Goal: Task Accomplishment & Management: Complete application form

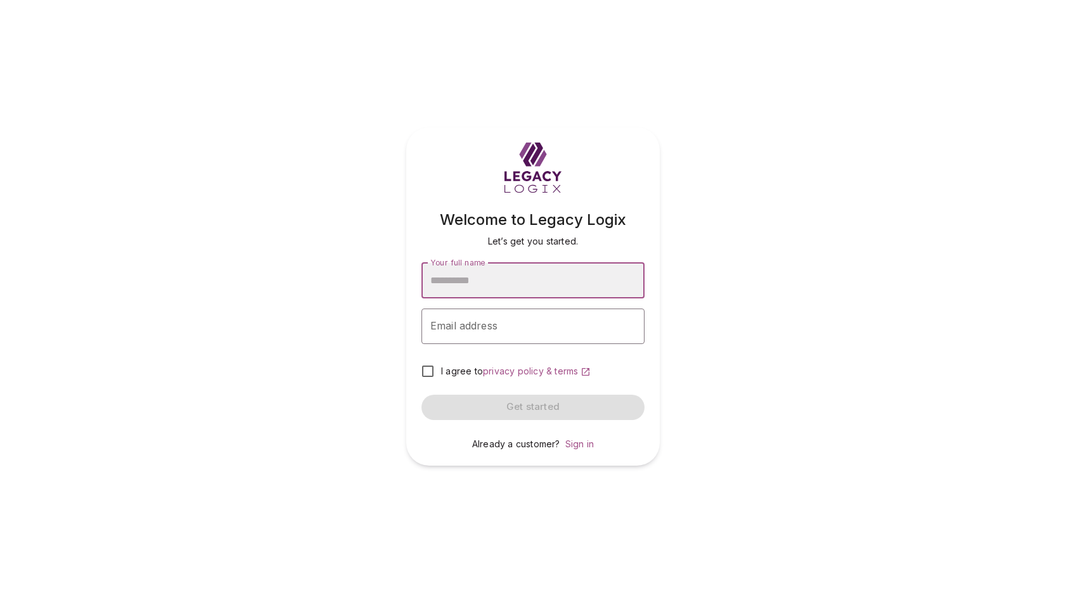
click at [494, 539] on div "Welcome to Legacy Logix Let’s get you started. Your full name Your full name Em…" at bounding box center [533, 296] width 1066 height 593
click at [478, 279] on input "Your full name" at bounding box center [532, 280] width 223 height 35
type input "**********"
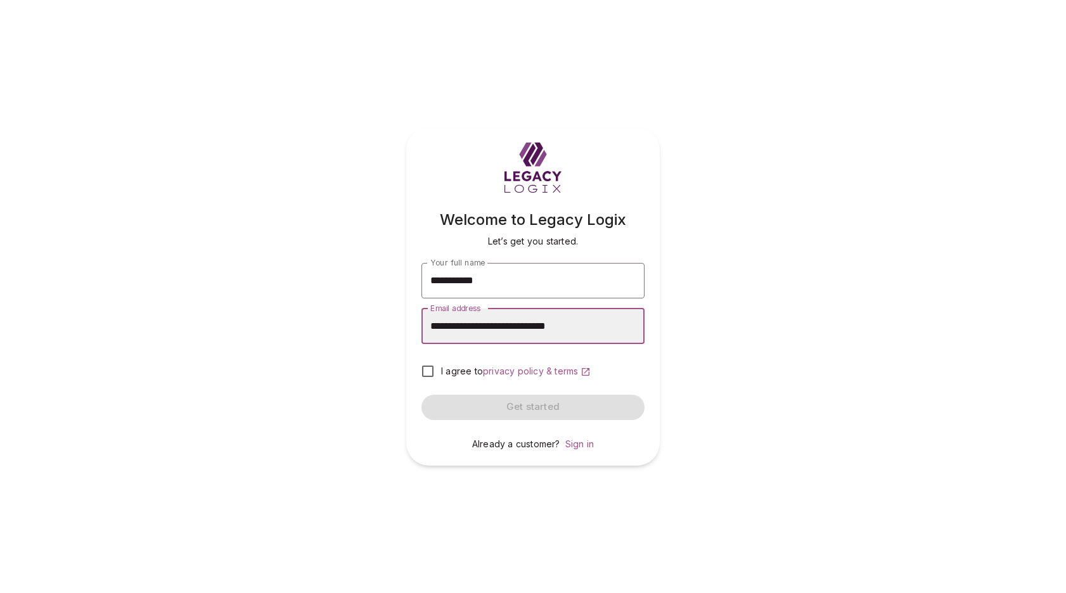
type input "**********"
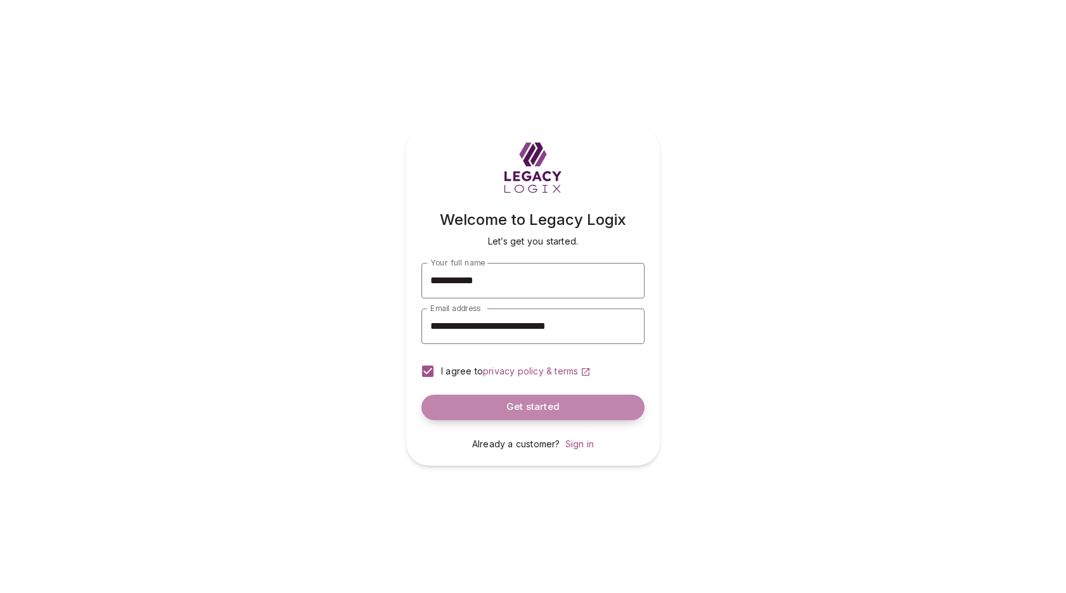
click at [504, 406] on button "Get started" at bounding box center [532, 407] width 223 height 25
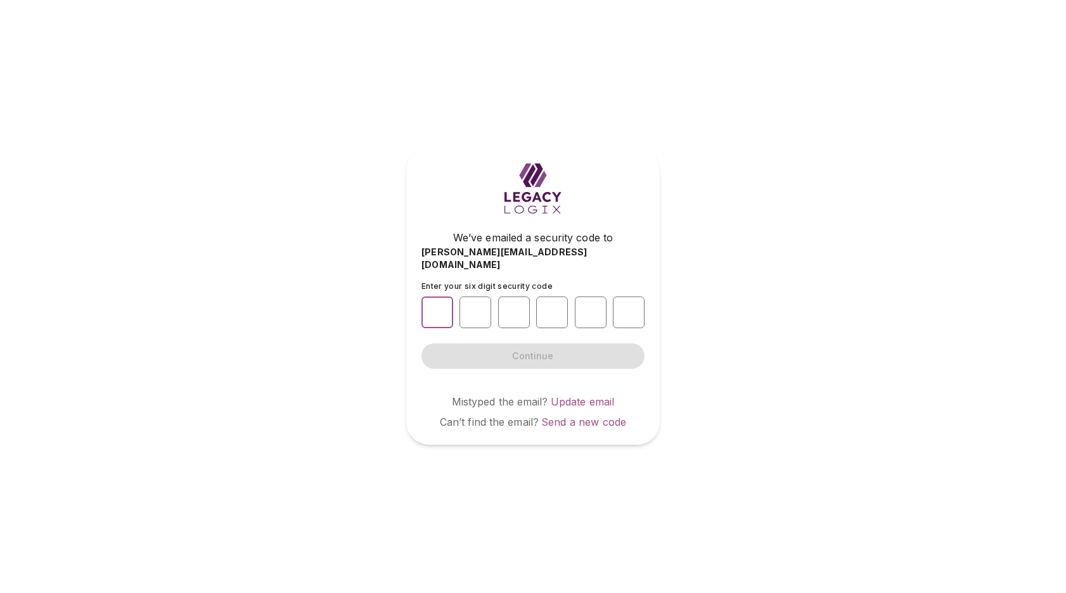
click at [437, 305] on input "number" at bounding box center [437, 313] width 32 height 32
type input "*"
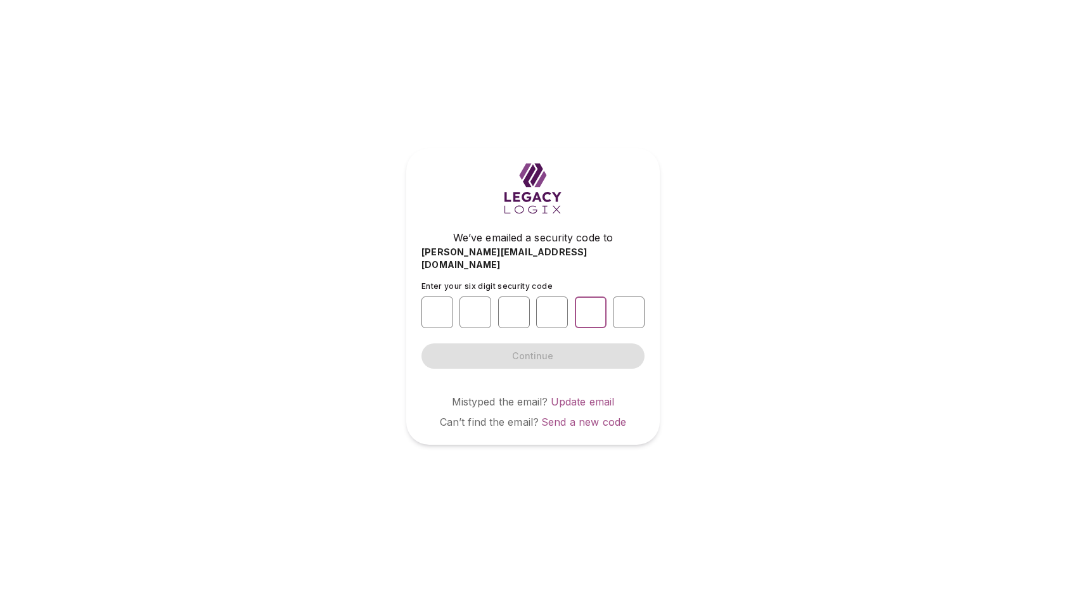
type input "*"
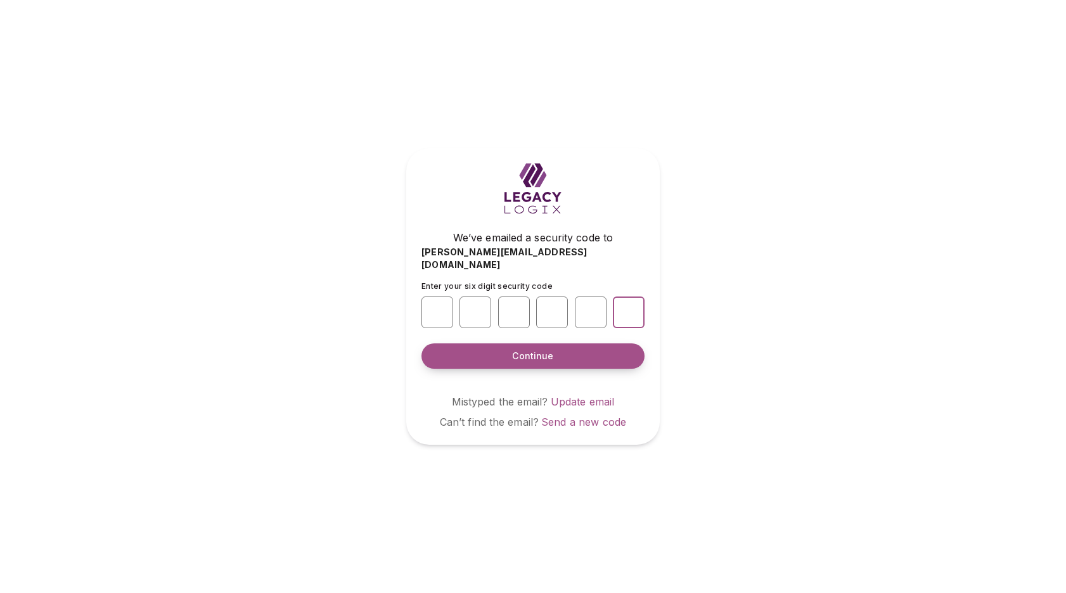
type input "*"
click at [542, 350] on span "Continue" at bounding box center [532, 356] width 41 height 13
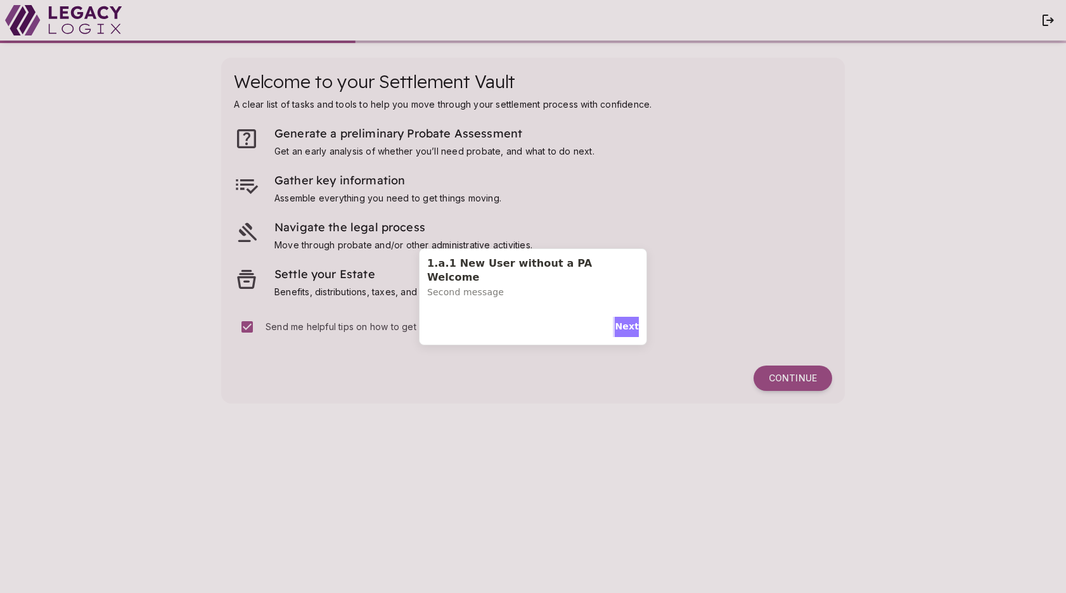
click at [624, 322] on span "Next" at bounding box center [627, 326] width 24 height 13
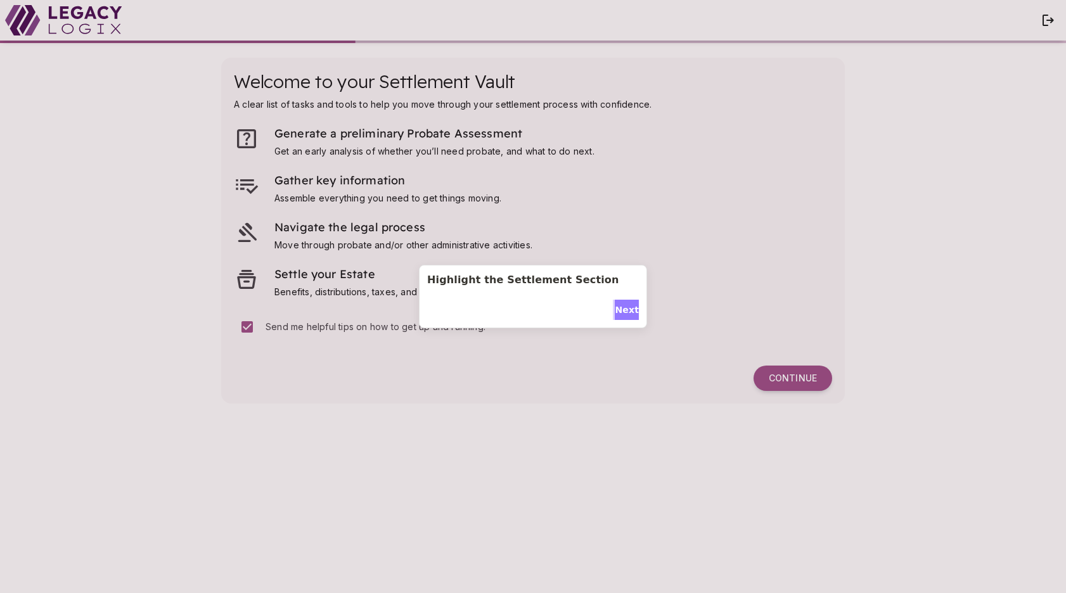
click at [624, 306] on span "Next" at bounding box center [627, 310] width 24 height 13
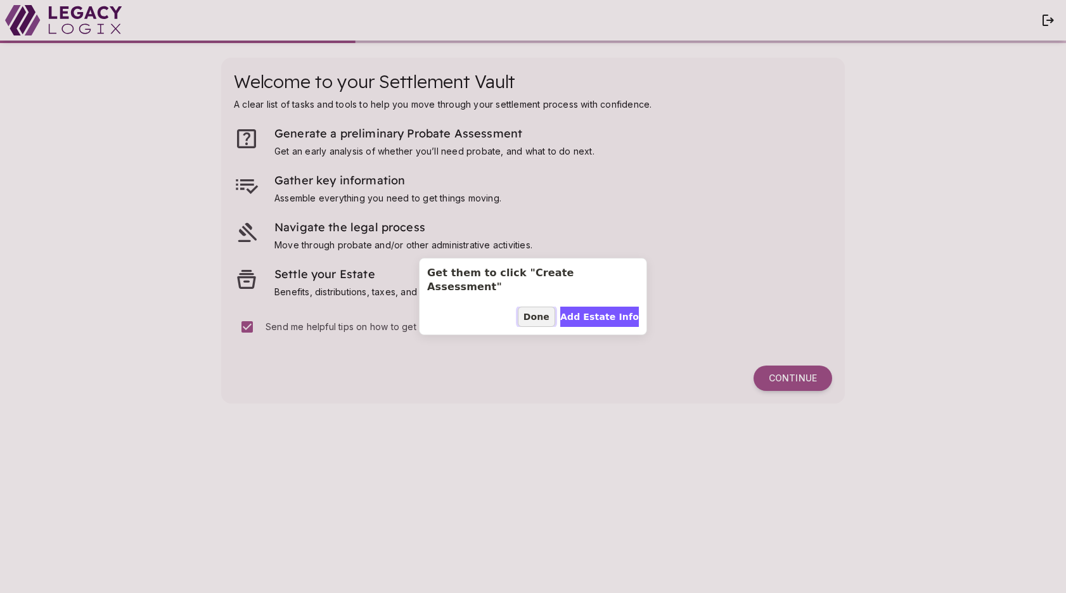
click at [539, 311] on span "Done" at bounding box center [536, 317] width 26 height 13
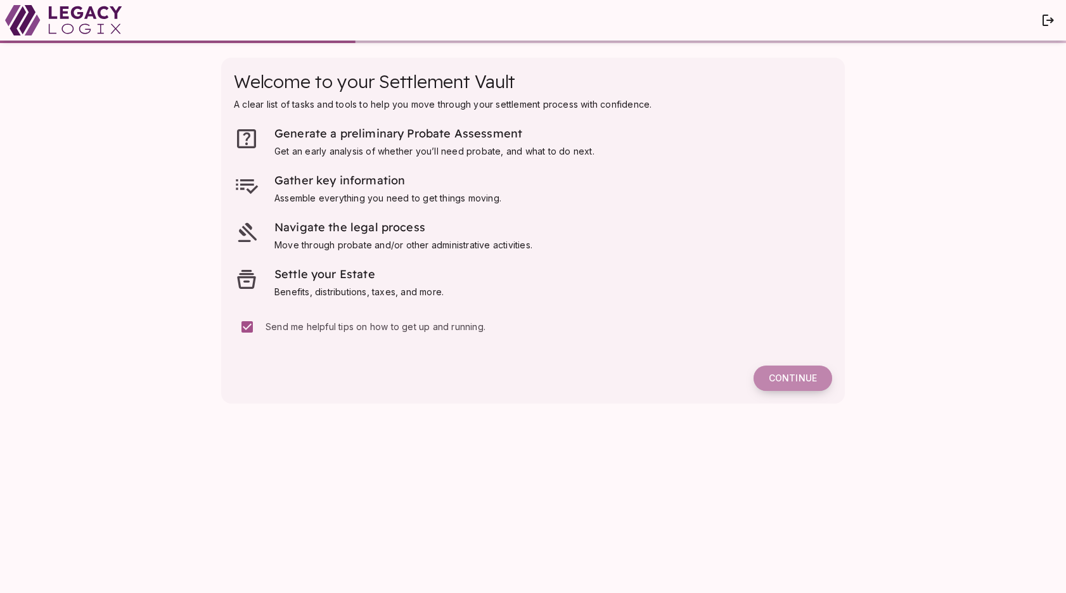
click at [791, 380] on span "Continue" at bounding box center [793, 378] width 48 height 11
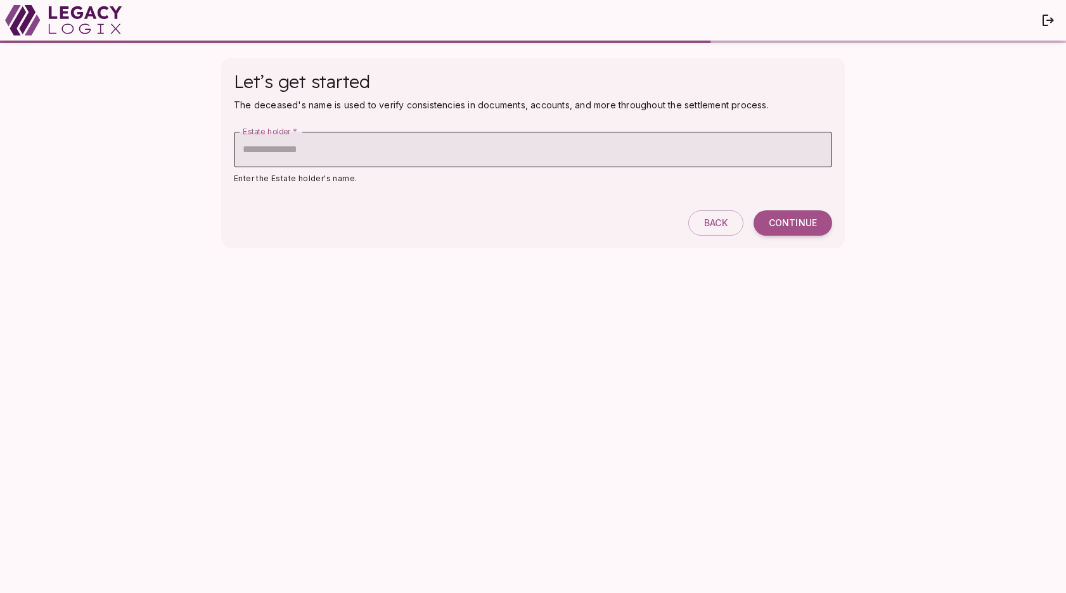
click at [302, 157] on input "Estate holder   *" at bounding box center [533, 149] width 598 height 35
type input "**********"
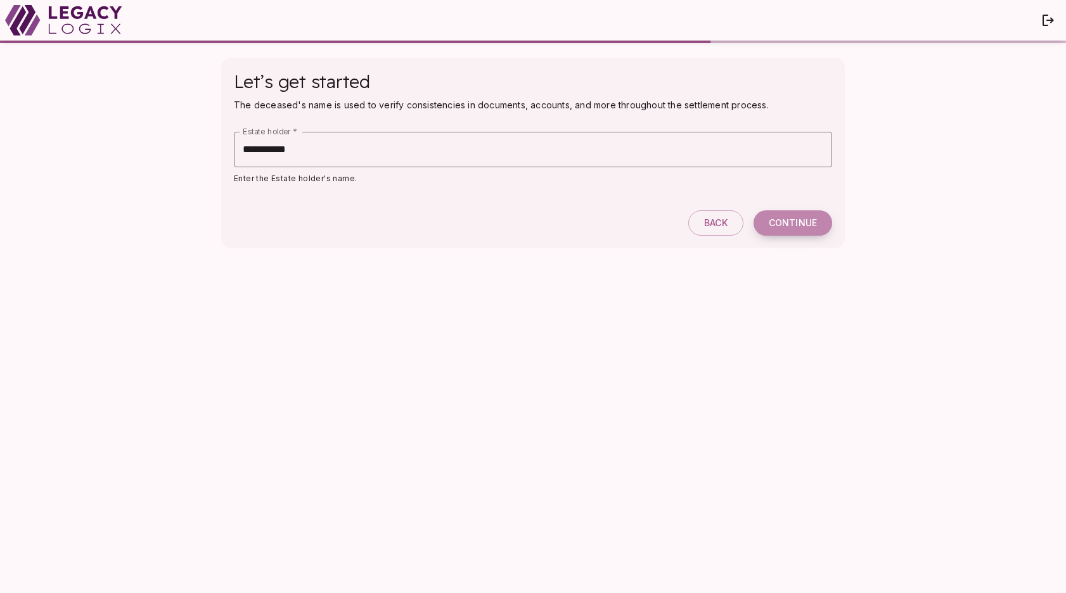
click at [797, 222] on span "Continue" at bounding box center [793, 222] width 48 height 11
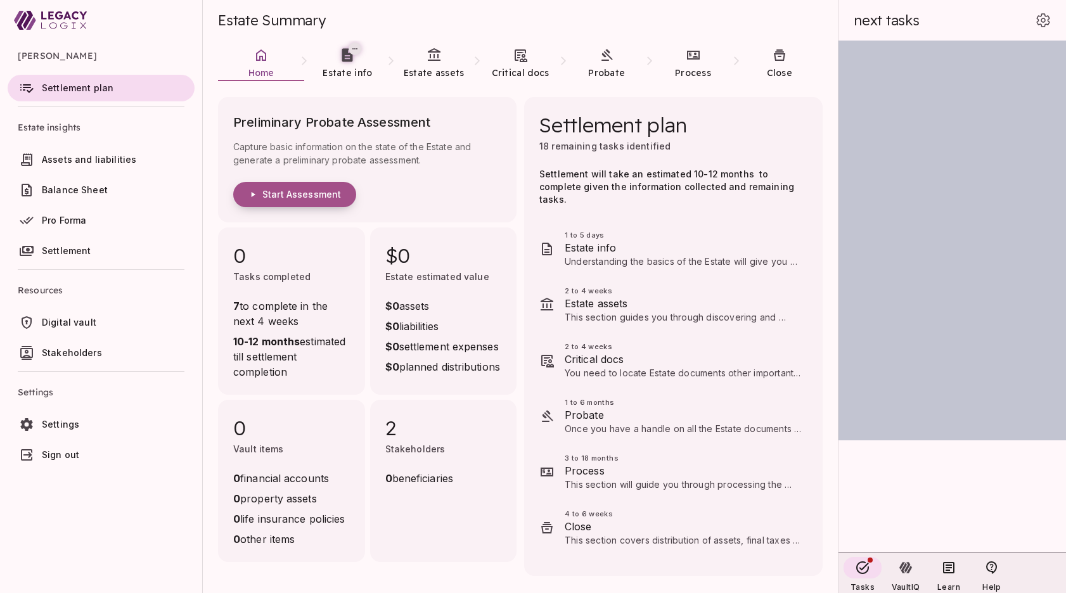
click at [313, 197] on span "Start Assessment" at bounding box center [301, 194] width 79 height 11
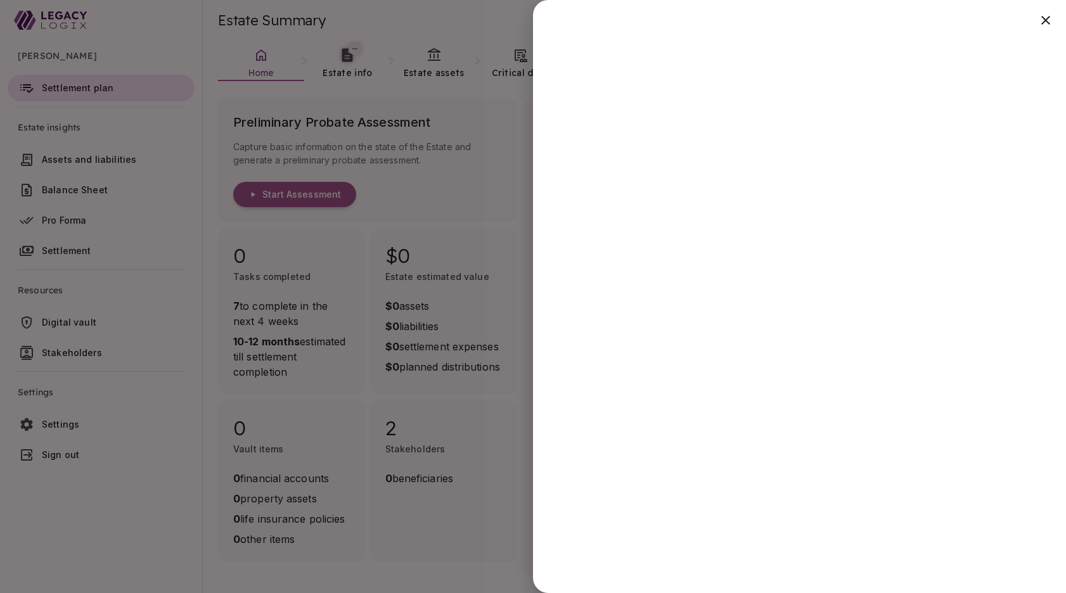
click at [465, 565] on div at bounding box center [533, 296] width 1066 height 593
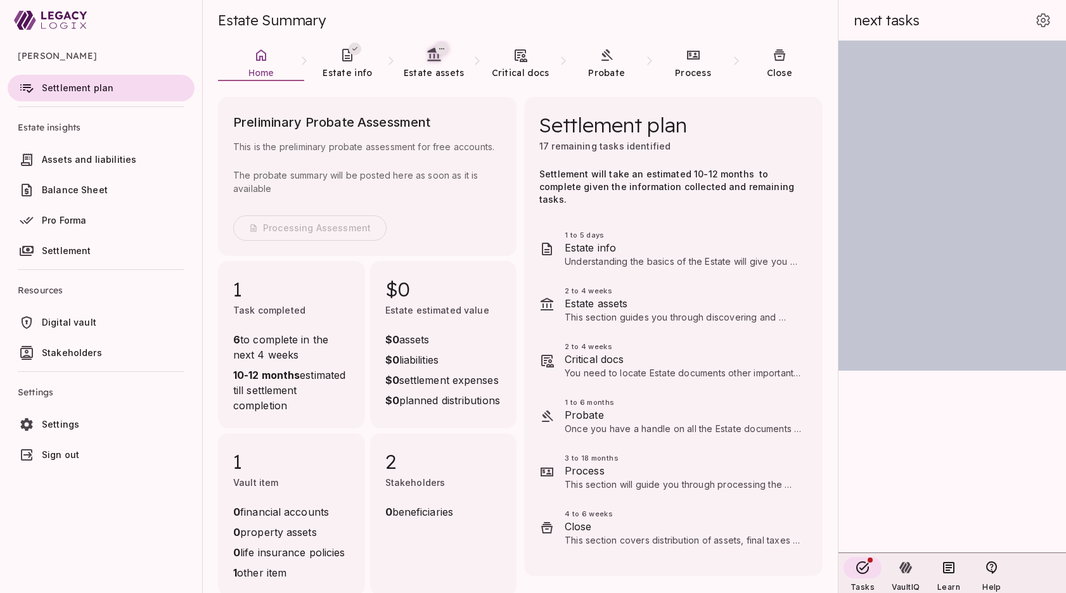
click at [90, 473] on ul "[PERSON_NAME] Settlement plan Estate insights Assets and liabilities Balance Sh…" at bounding box center [101, 257] width 202 height 433
click at [67, 355] on span "Stakeholders" at bounding box center [72, 352] width 60 height 11
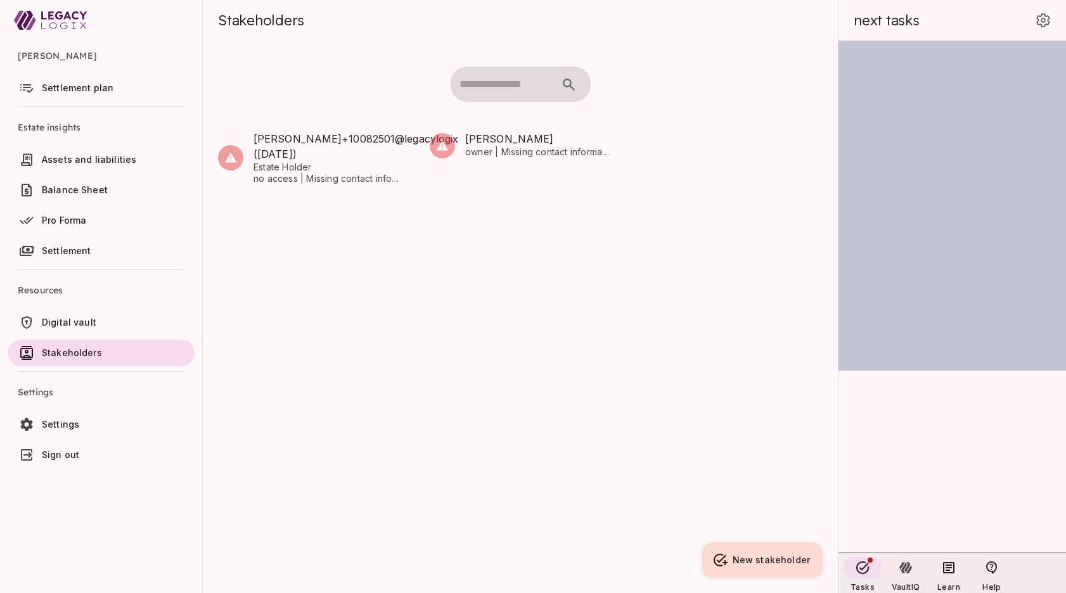
click at [68, 83] on span "Settlement plan" at bounding box center [78, 87] width 72 height 11
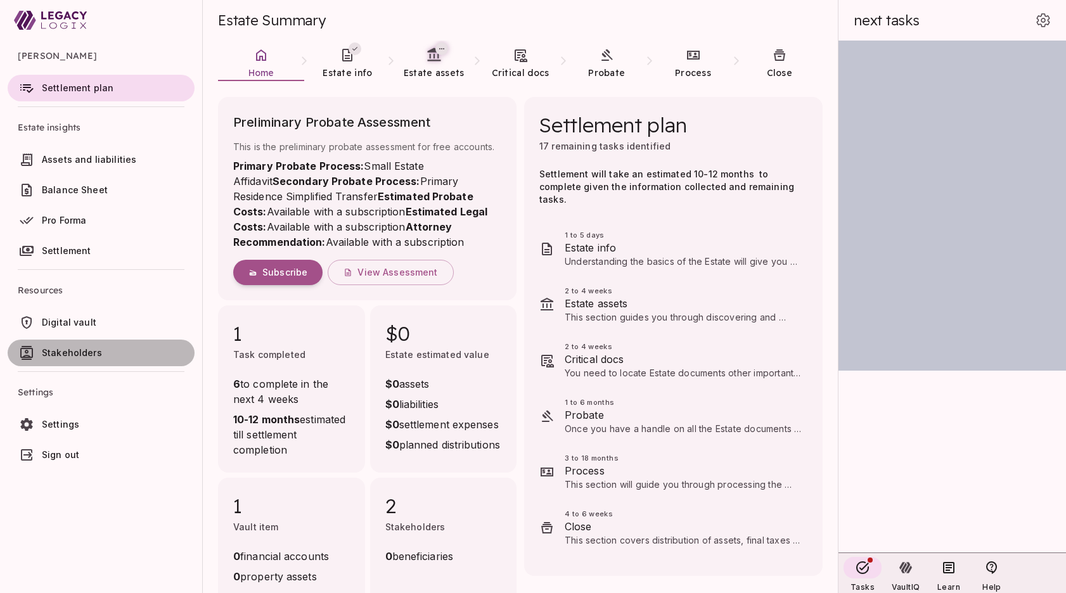
click at [75, 357] on span "Stakeholders" at bounding box center [72, 352] width 60 height 11
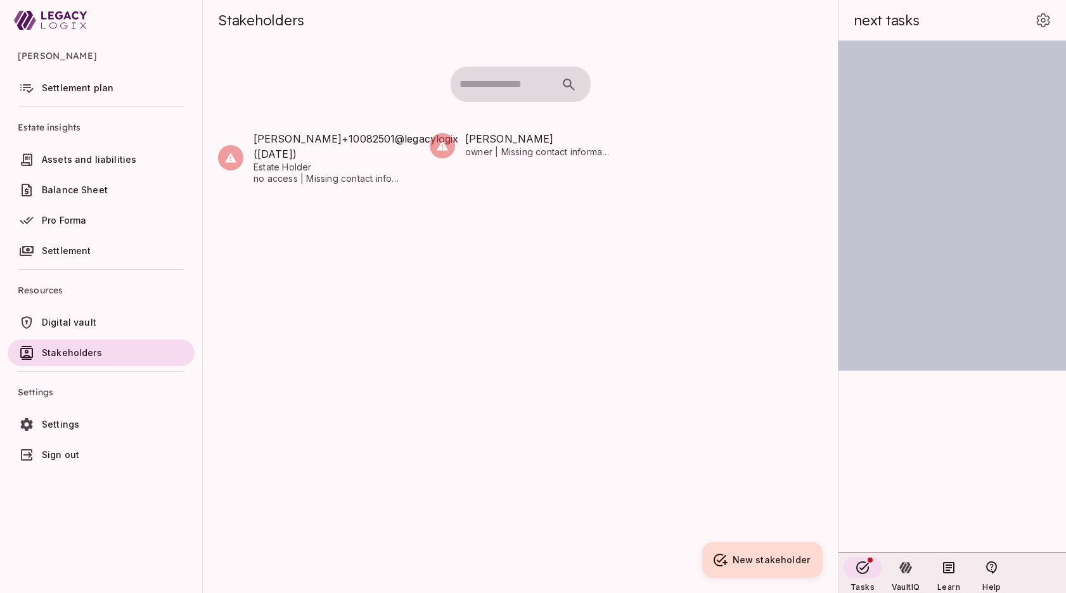
click at [61, 91] on span "Settlement plan" at bounding box center [78, 87] width 72 height 11
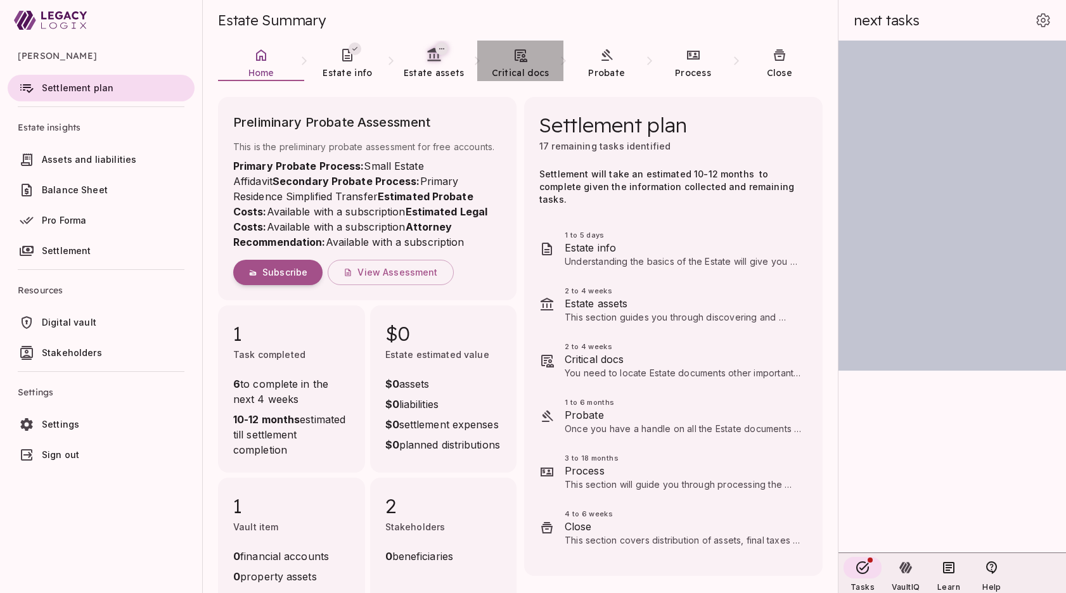
click at [520, 58] on icon at bounding box center [520, 55] width 15 height 15
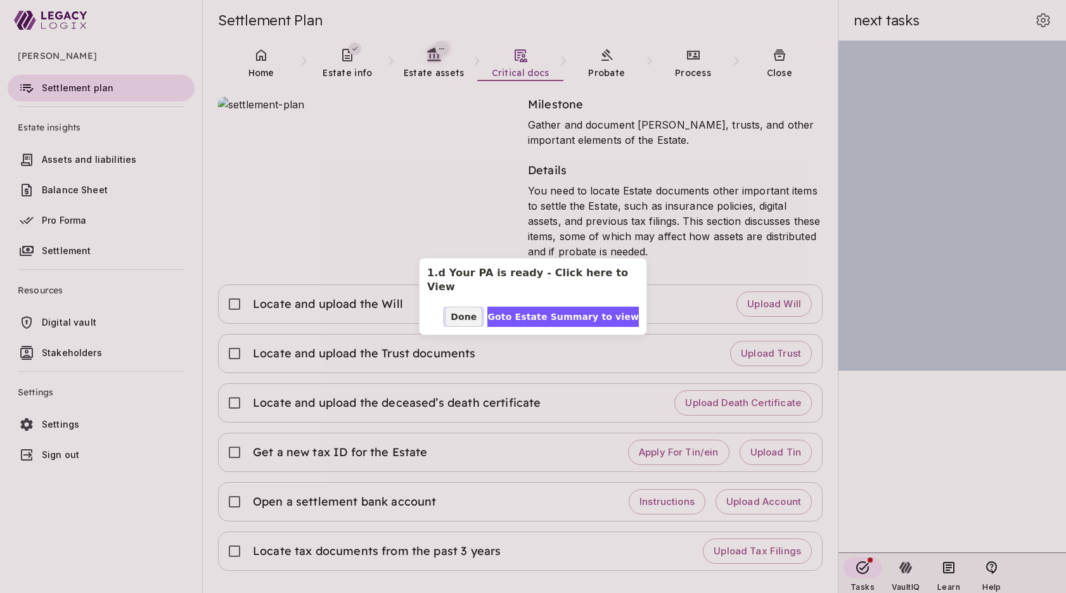
click at [474, 311] on span "Done" at bounding box center [464, 317] width 26 height 13
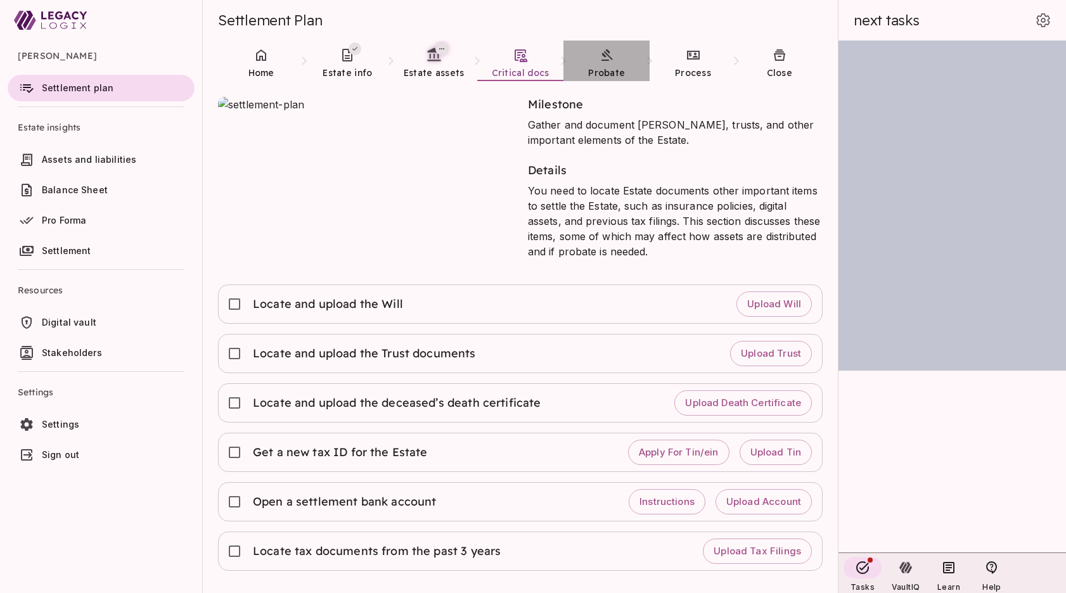
click at [613, 72] on span "Probate" at bounding box center [606, 72] width 37 height 11
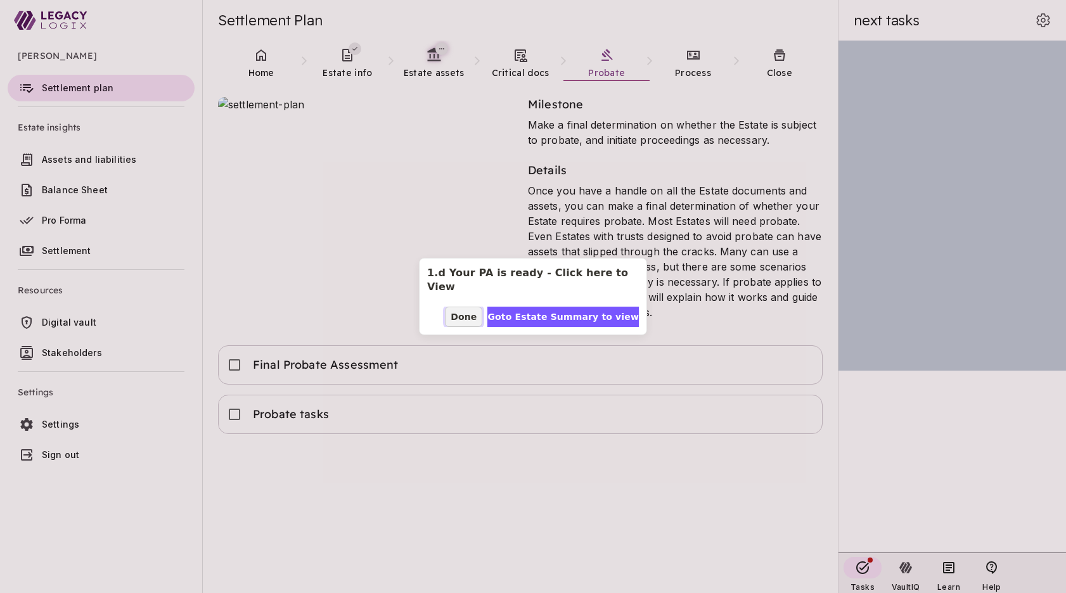
click at [475, 311] on span "Done" at bounding box center [464, 317] width 26 height 13
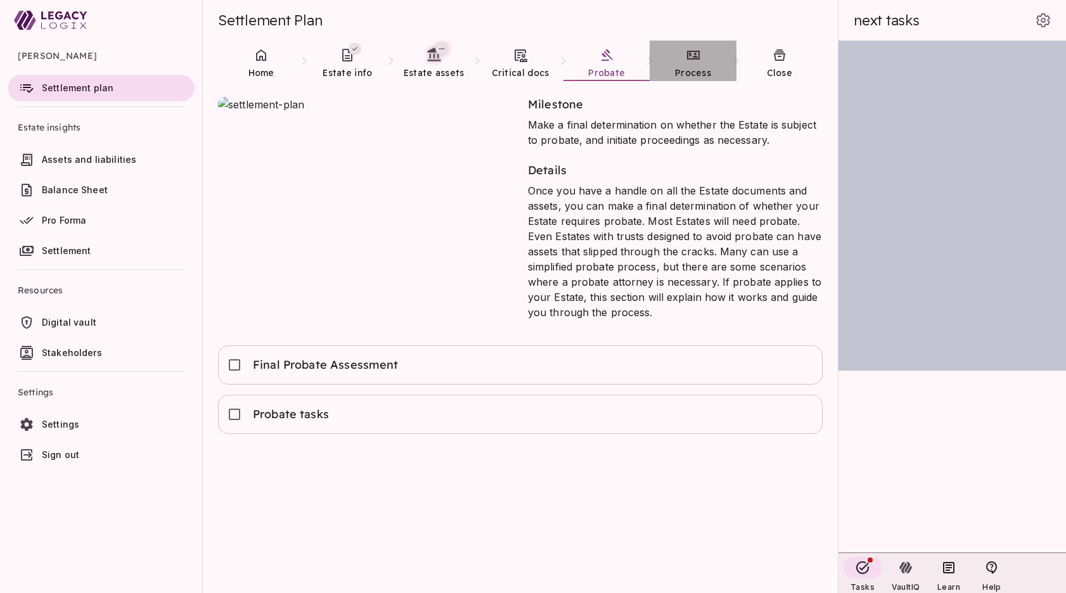
click at [685, 75] on span "Process" at bounding box center [693, 72] width 36 height 11
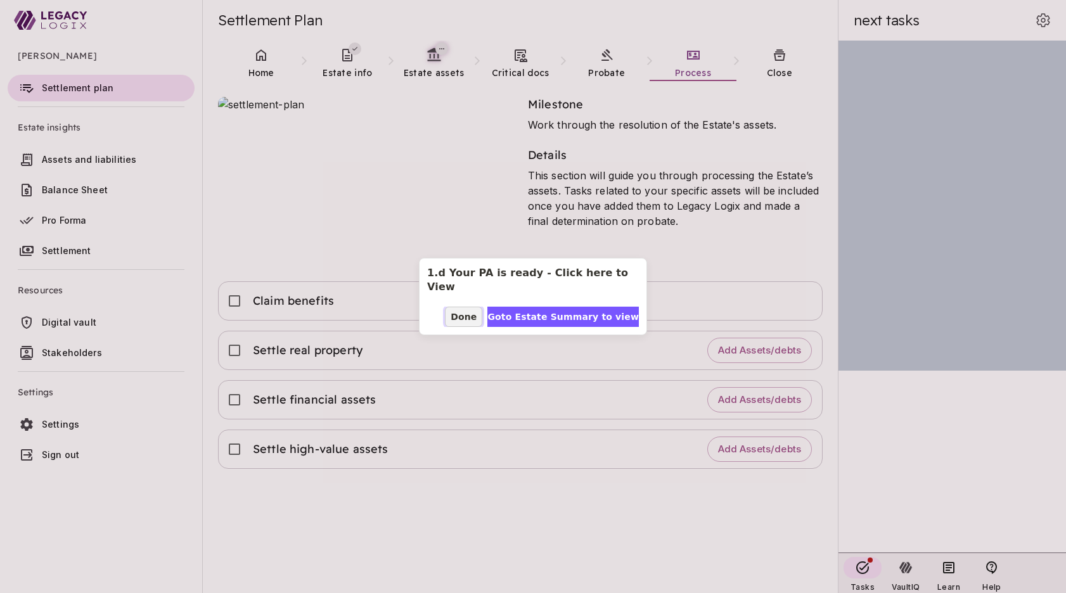
click at [476, 311] on span "Done" at bounding box center [464, 317] width 26 height 13
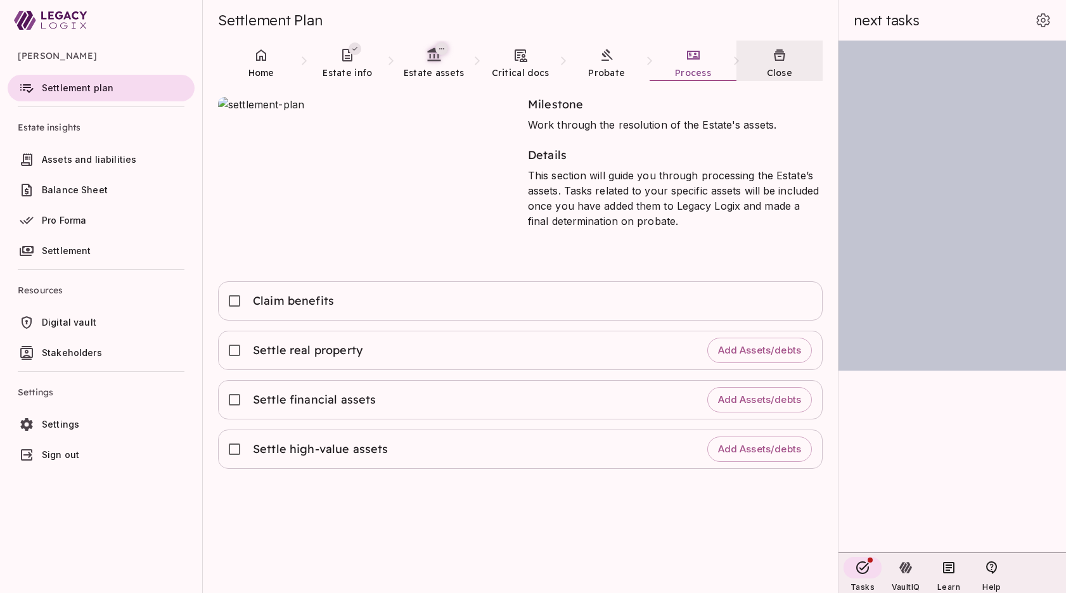
click at [787, 59] on link "Close" at bounding box center [779, 64] width 86 height 46
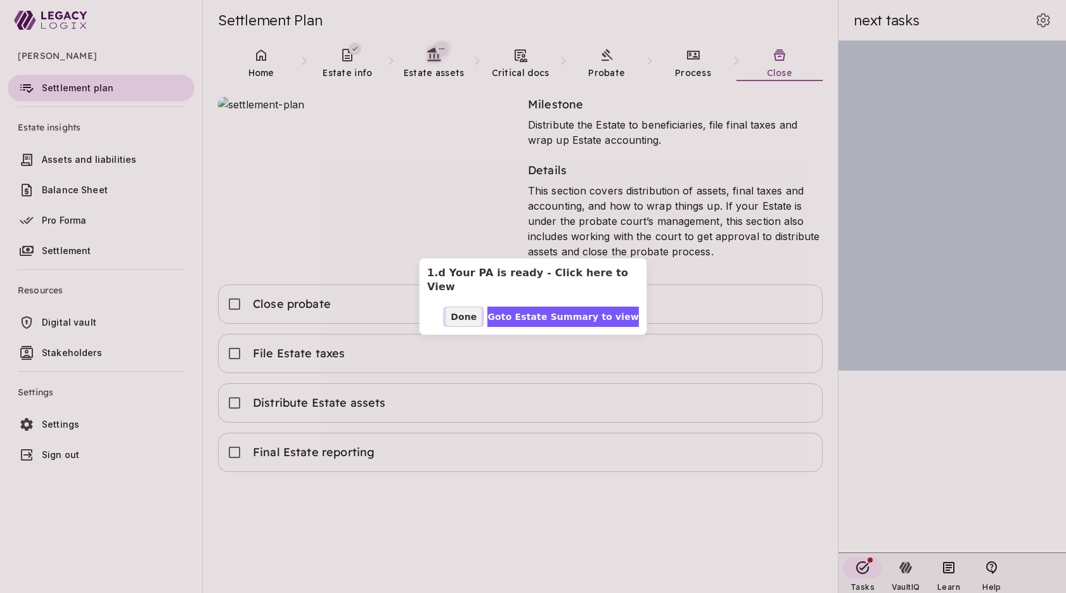
click at [474, 314] on span "Done" at bounding box center [464, 317] width 26 height 13
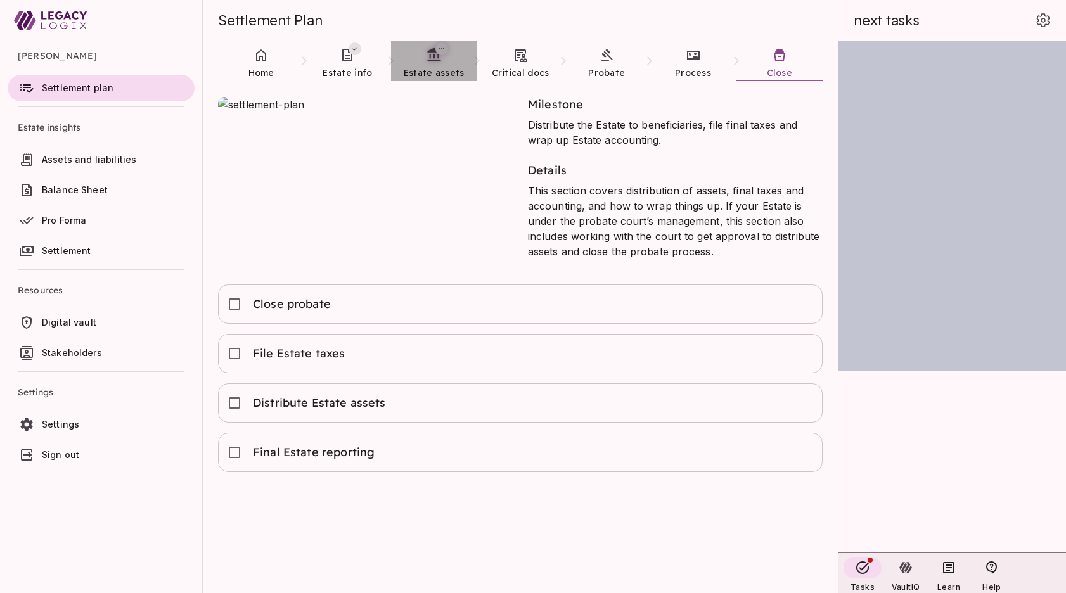
click at [424, 65] on link "Estate assets" at bounding box center [434, 64] width 86 height 46
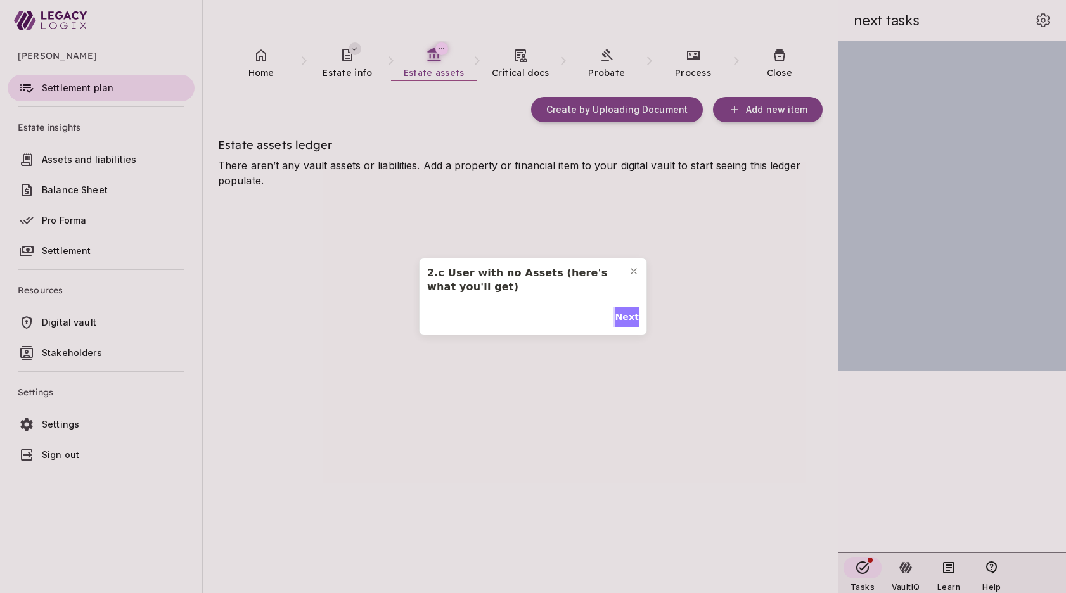
click at [617, 315] on span "Next" at bounding box center [627, 317] width 24 height 13
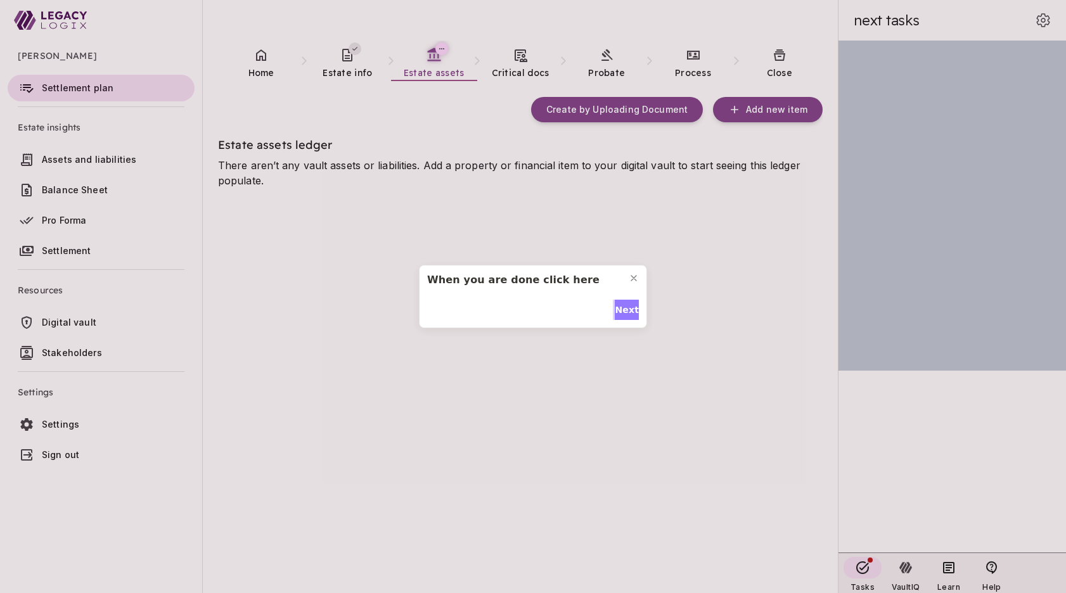
click at [626, 306] on span "Next" at bounding box center [627, 310] width 24 height 13
click at [624, 311] on span "Done" at bounding box center [626, 317] width 26 height 13
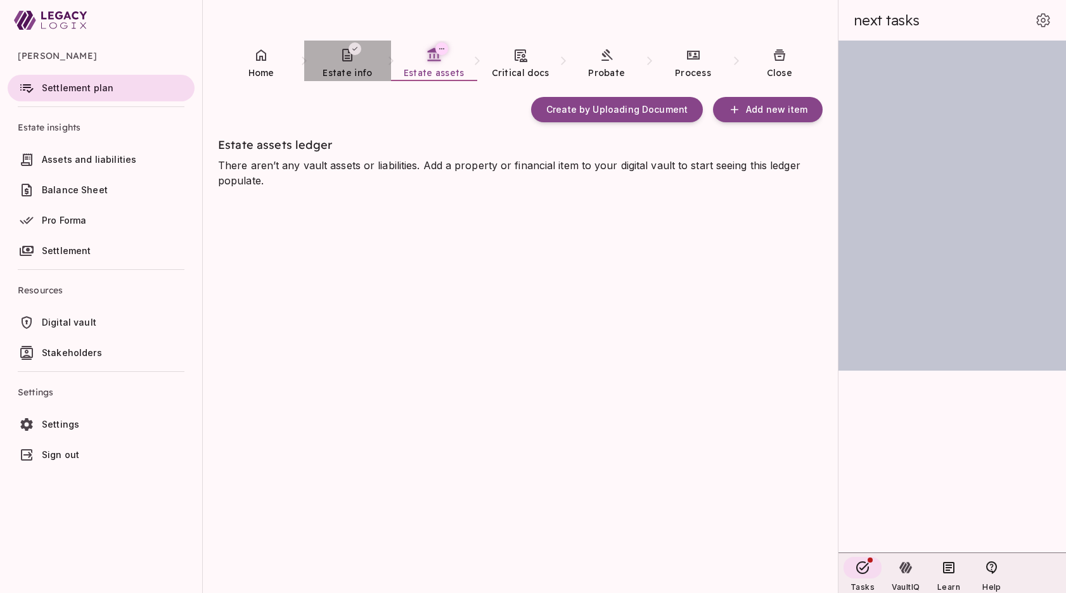
click at [343, 68] on span "Estate info" at bounding box center [347, 72] width 49 height 11
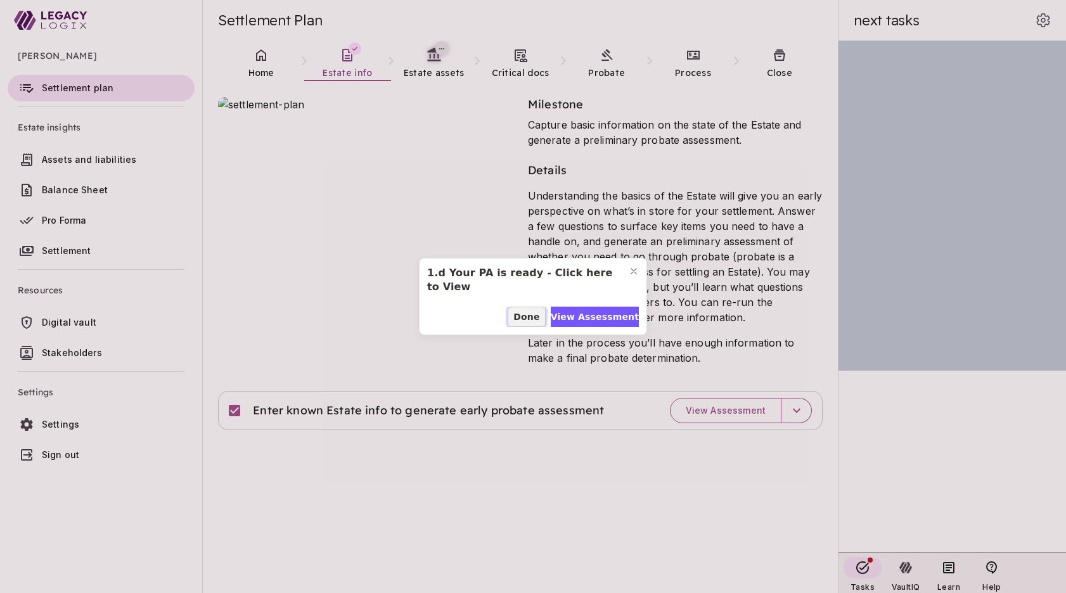
click at [525, 316] on span "Done" at bounding box center [526, 317] width 26 height 13
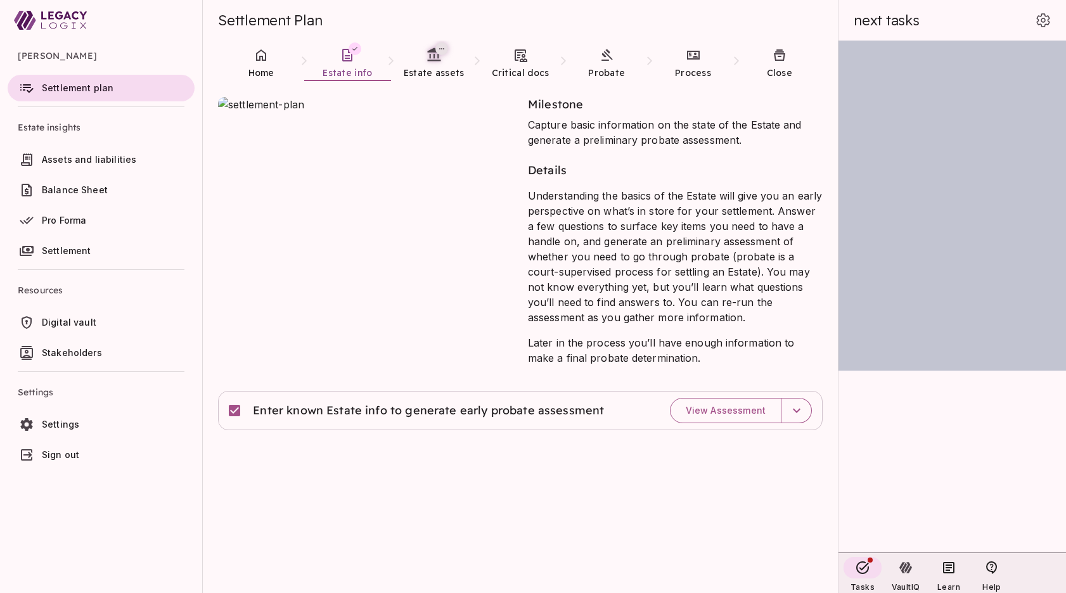
click at [77, 348] on span "Stakeholders" at bounding box center [72, 352] width 60 height 11
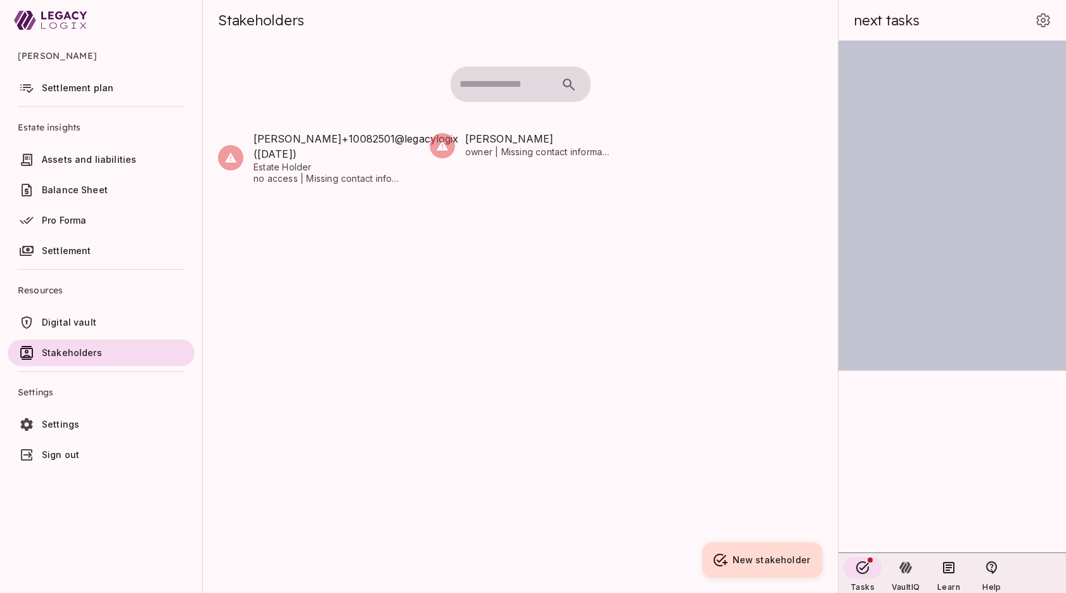
click at [77, 323] on span "Digital vault" at bounding box center [69, 322] width 55 height 11
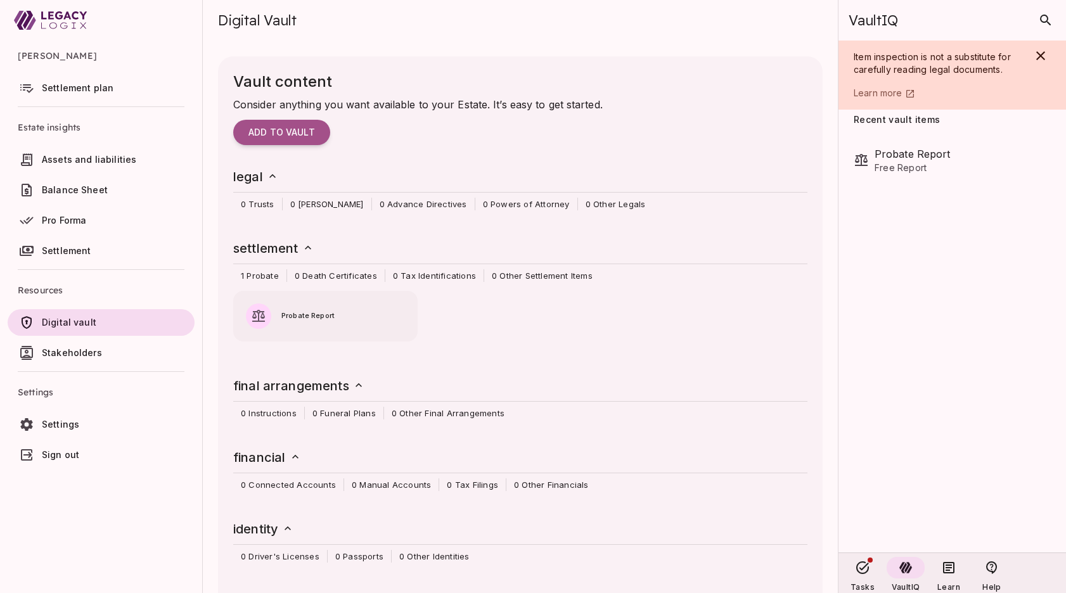
click at [68, 254] on span "Settlement" at bounding box center [66, 250] width 49 height 11
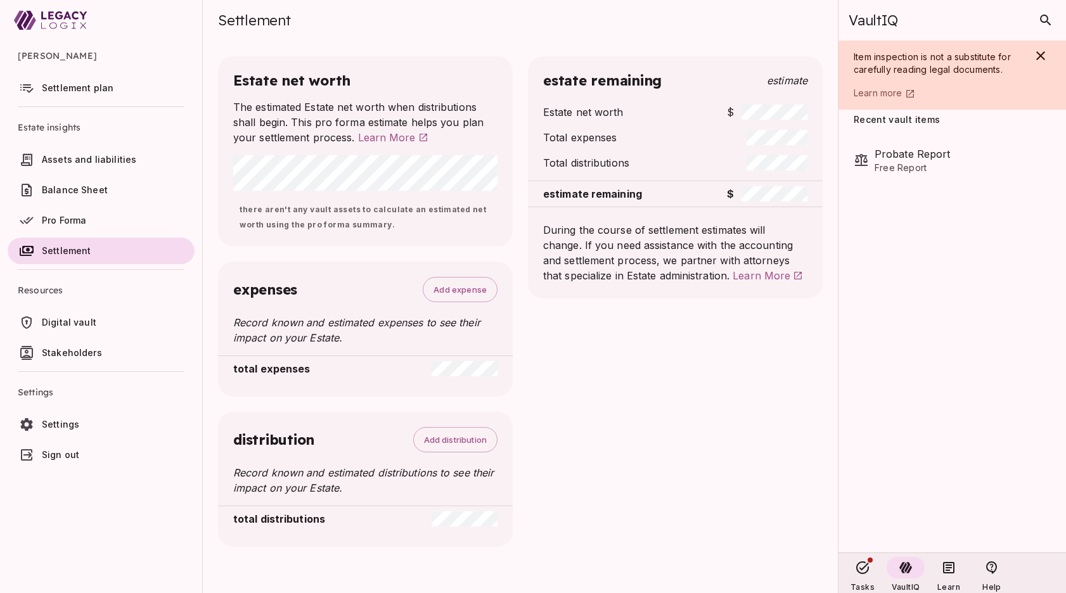
click at [66, 217] on span "Pro Forma" at bounding box center [64, 220] width 44 height 11
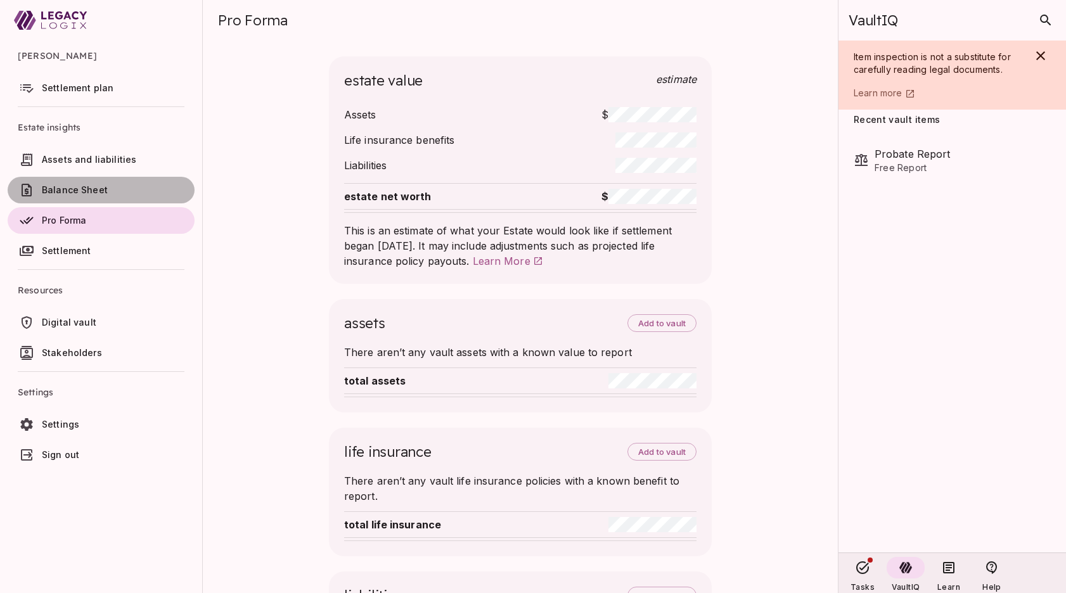
click at [67, 190] on span "Balance Sheet" at bounding box center [75, 189] width 66 height 11
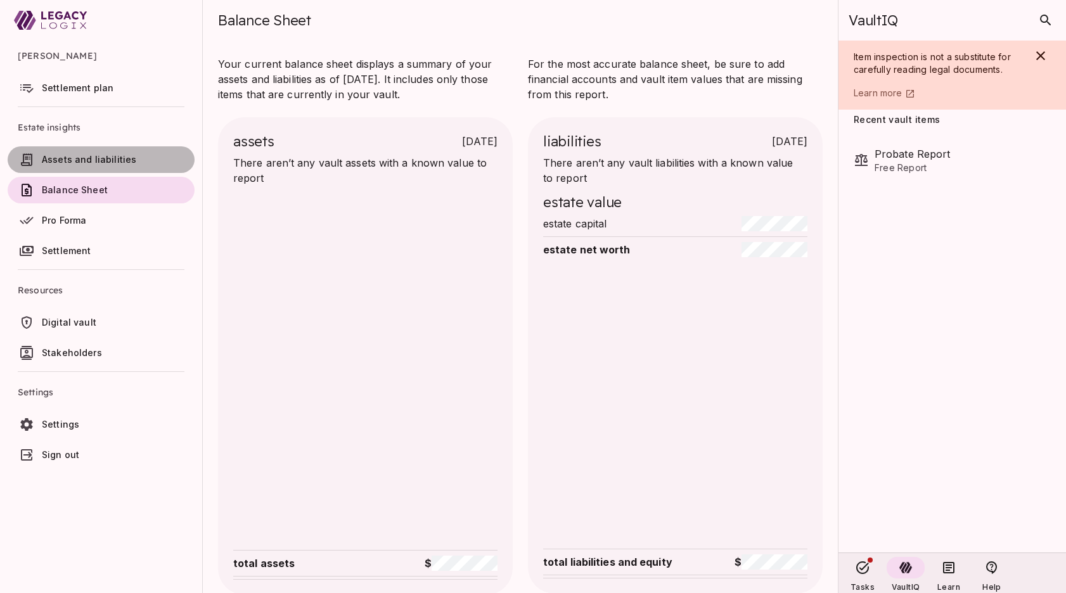
click at [68, 157] on span "Assets and liabilities" at bounding box center [89, 159] width 94 height 11
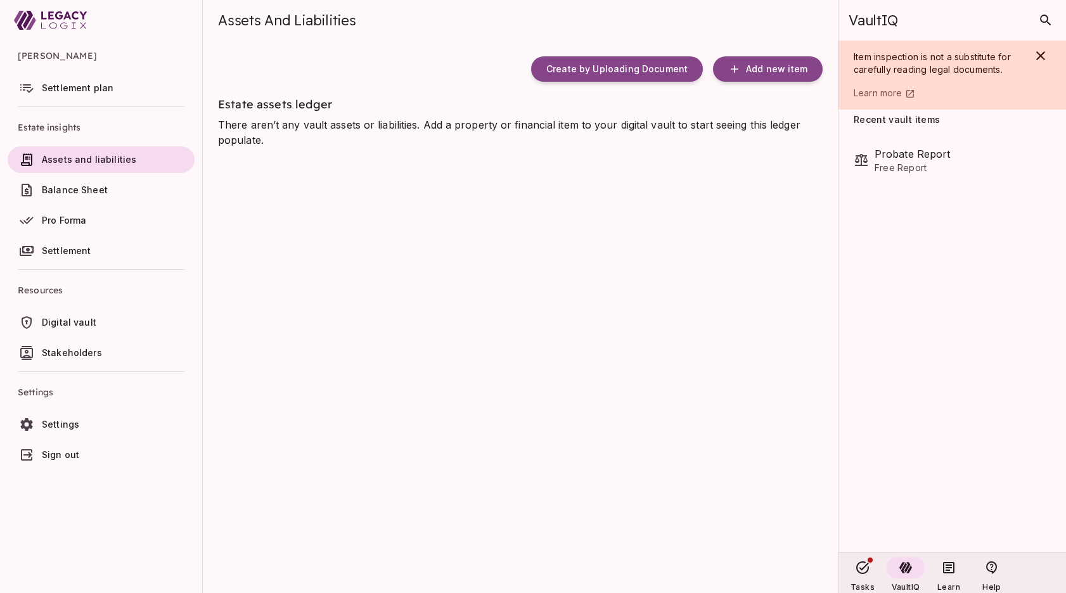
click at [69, 85] on span "Settlement plan" at bounding box center [78, 87] width 72 height 11
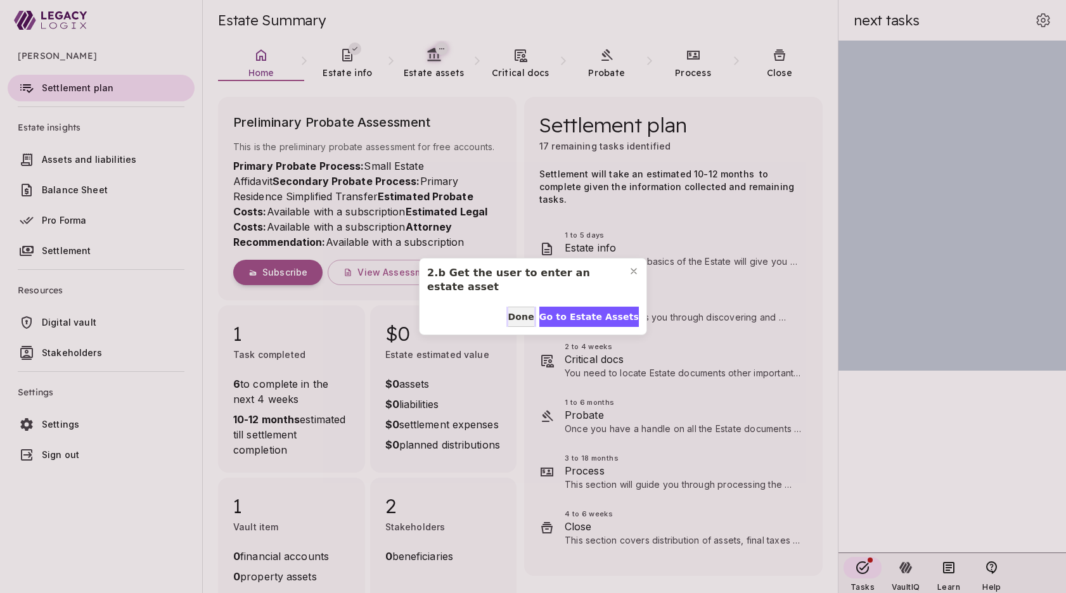
click at [522, 318] on span "Done" at bounding box center [521, 317] width 26 height 13
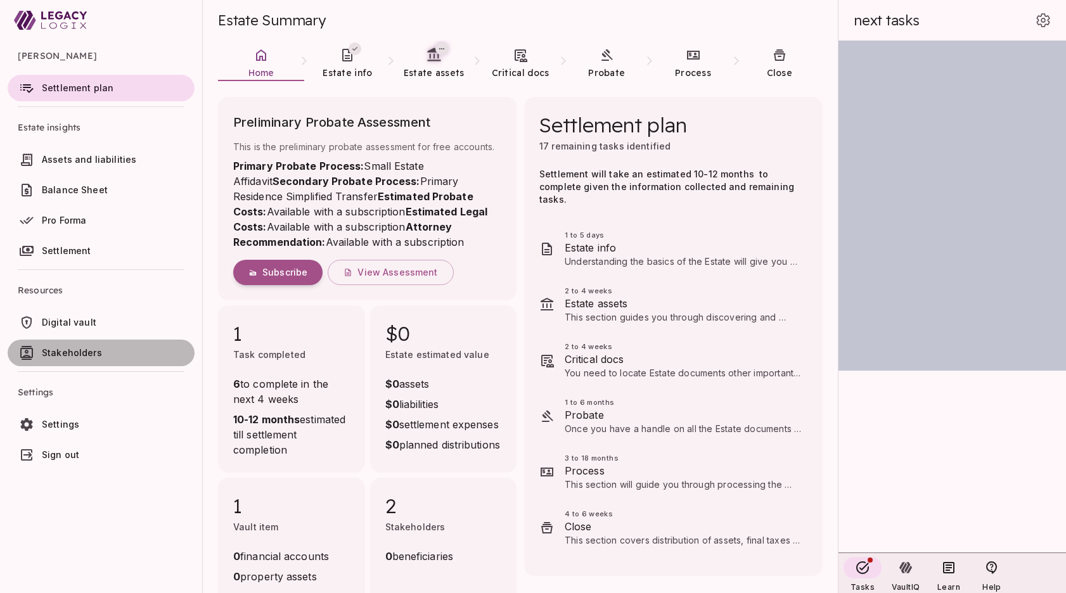
click at [72, 350] on span "Stakeholders" at bounding box center [72, 352] width 60 height 11
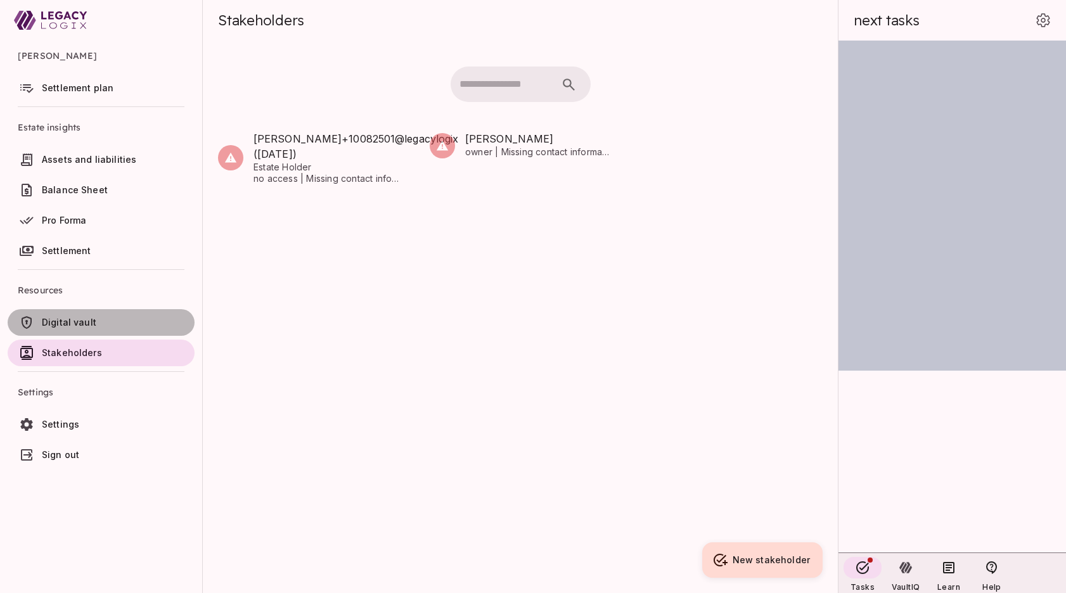
click at [74, 326] on span "Digital vault" at bounding box center [69, 322] width 55 height 11
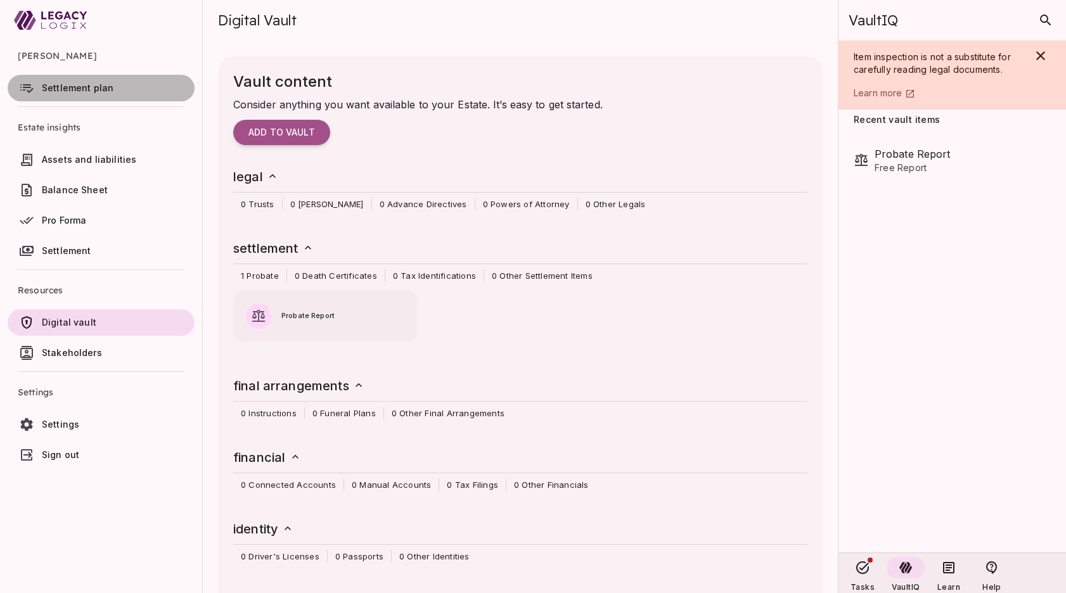
click at [85, 89] on span "Settlement plan" at bounding box center [78, 87] width 72 height 11
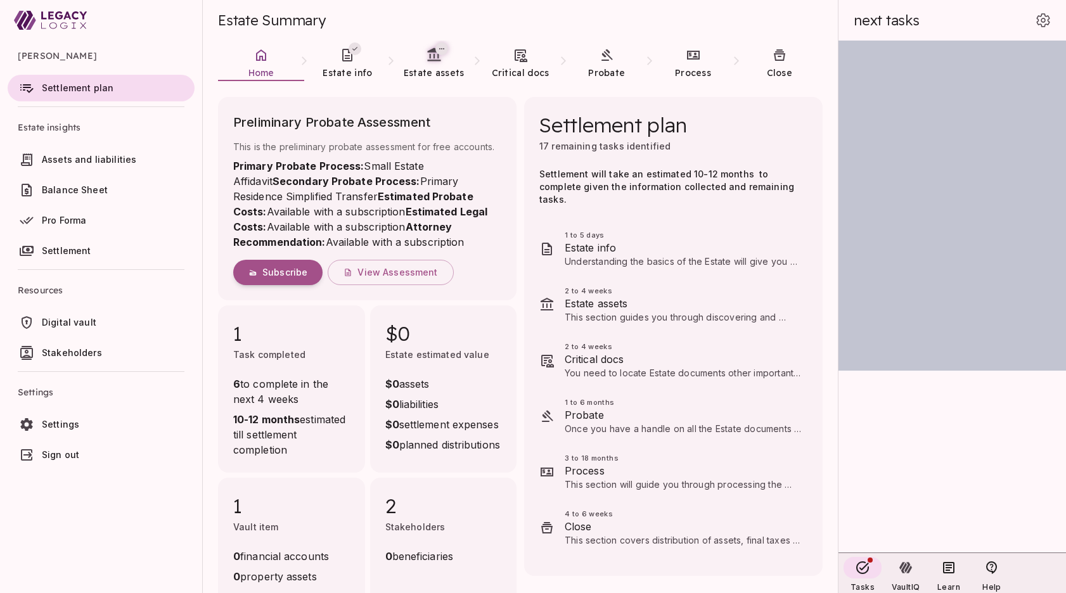
click at [137, 473] on ul "[PERSON_NAME] Settlement plan Estate insights Assets and liabilities Balance Sh…" at bounding box center [101, 257] width 202 height 433
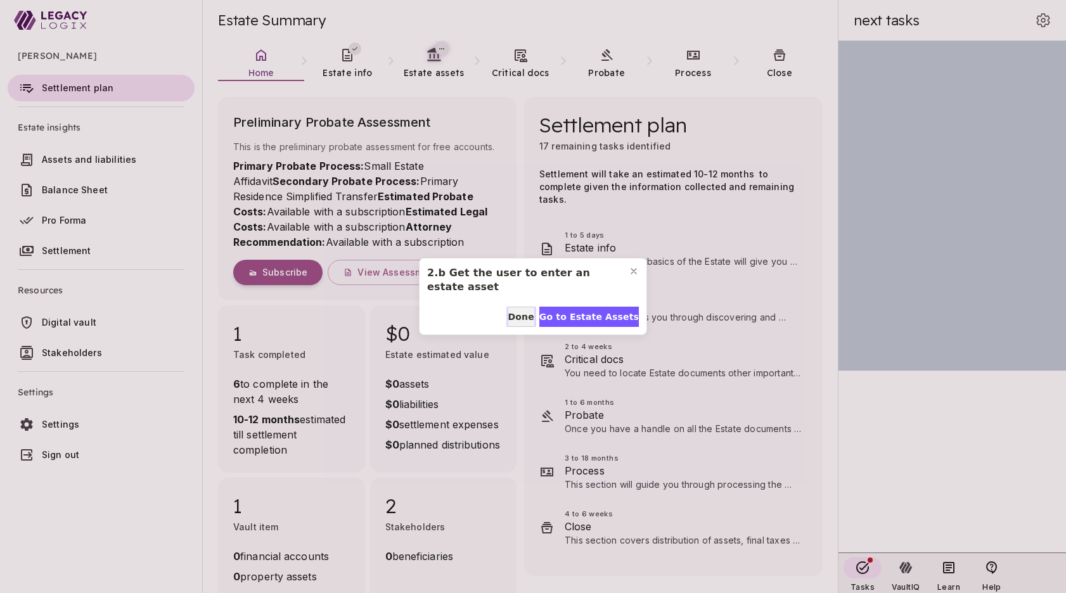
click at [520, 318] on span "Done" at bounding box center [521, 317] width 26 height 13
click at [637, 271] on icon "Close modal" at bounding box center [634, 271] width 10 height 10
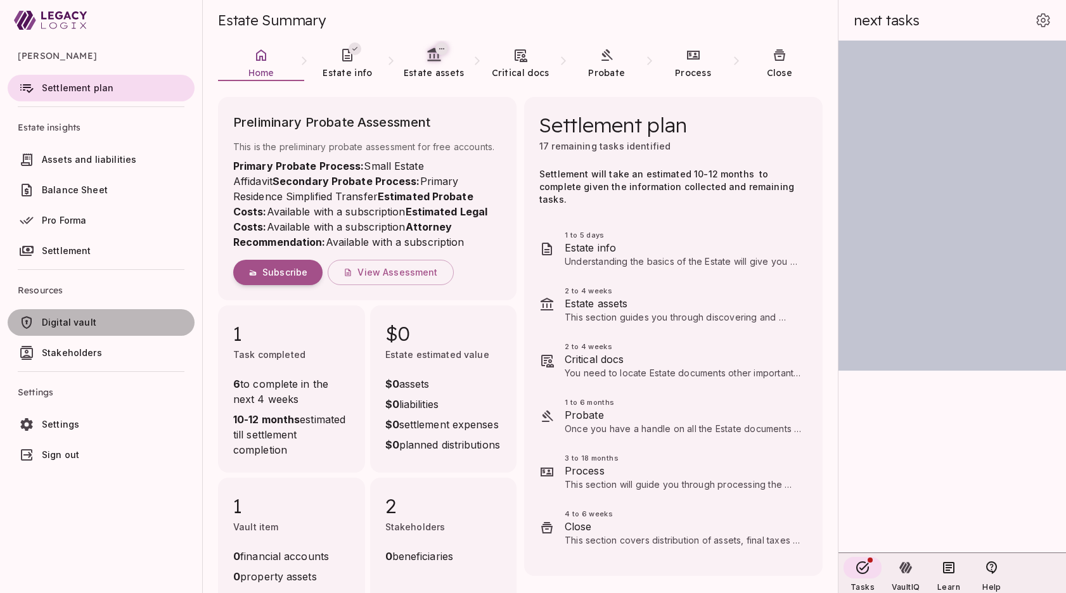
click at [79, 324] on span "Digital vault" at bounding box center [69, 322] width 55 height 11
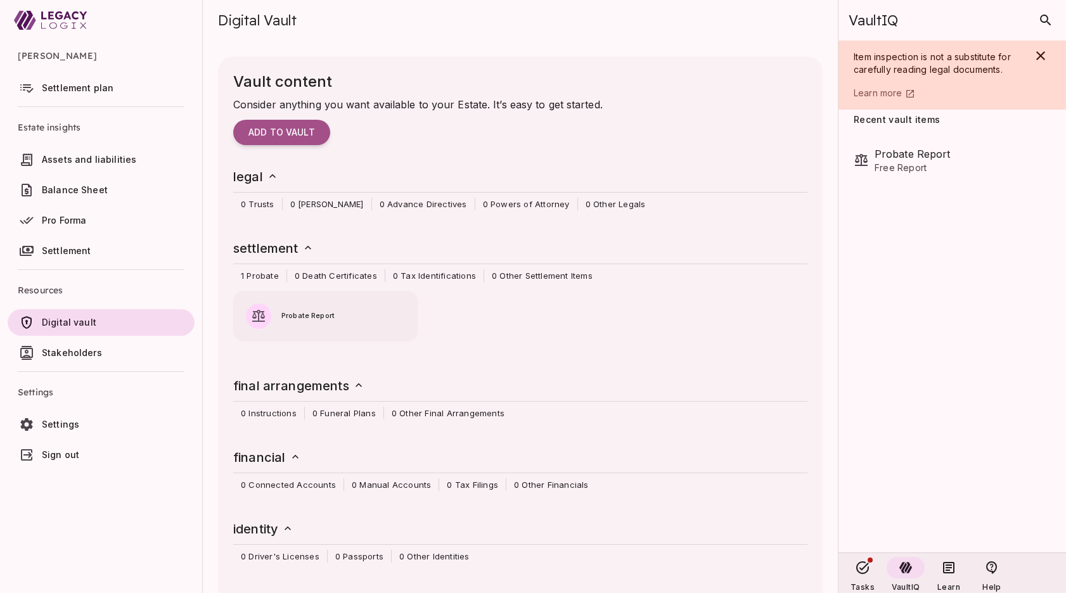
click at [80, 91] on span "Settlement plan" at bounding box center [78, 87] width 72 height 11
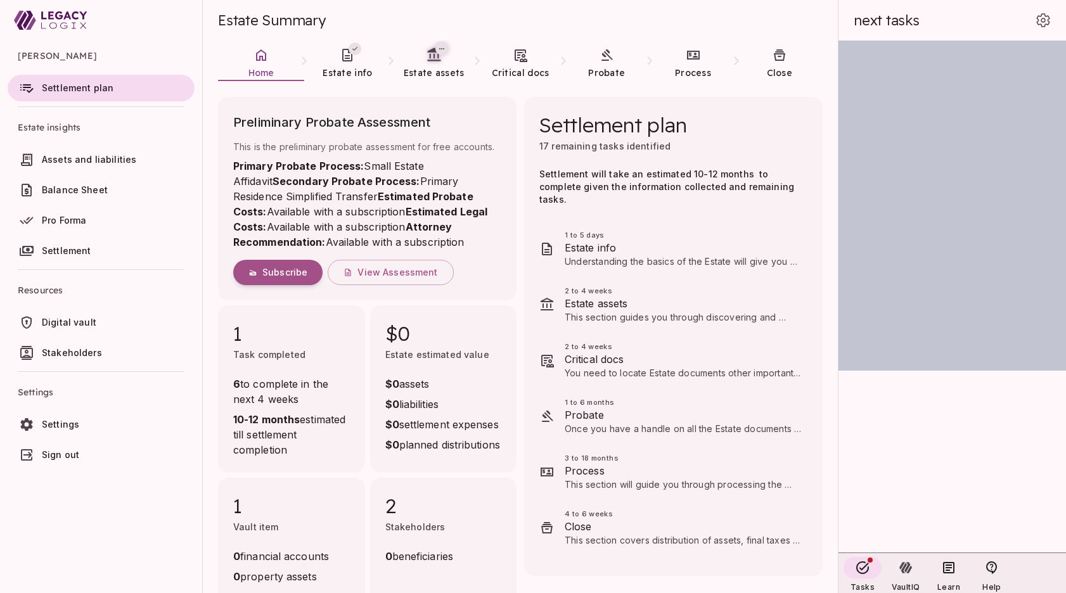
click at [124, 473] on ul "[PERSON_NAME] Settlement plan Estate insights Assets and liabilities Balance Sh…" at bounding box center [101, 257] width 202 height 433
click at [88, 327] on span "Digital vault" at bounding box center [69, 322] width 55 height 11
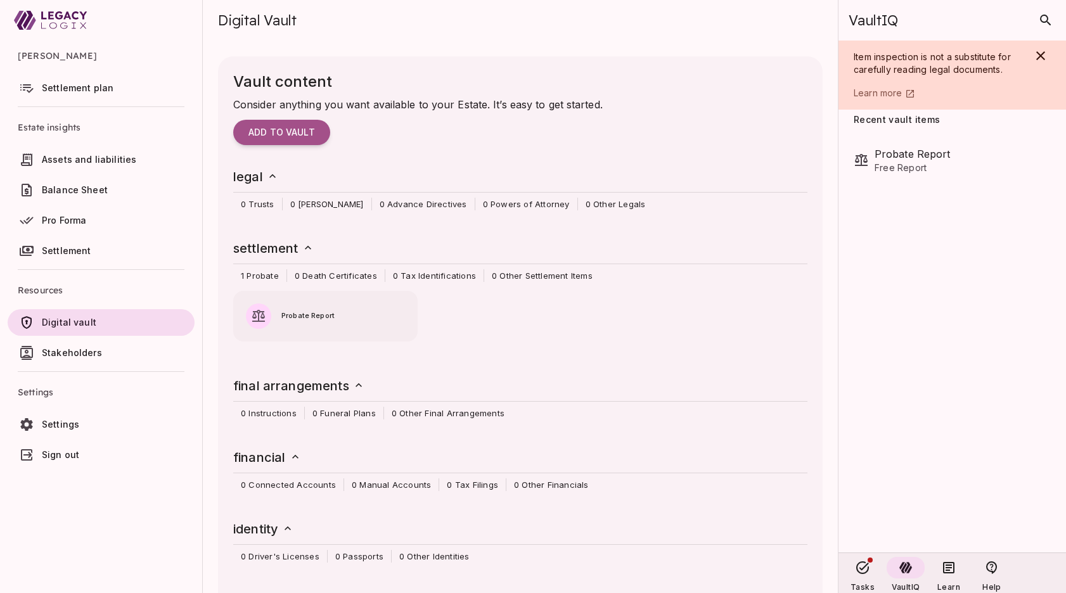
click at [103, 473] on ul "[PERSON_NAME] Settlement plan Estate insights Assets and liabilities Balance Sh…" at bounding box center [101, 257] width 202 height 433
click at [74, 87] on span "Settlement plan" at bounding box center [78, 87] width 72 height 11
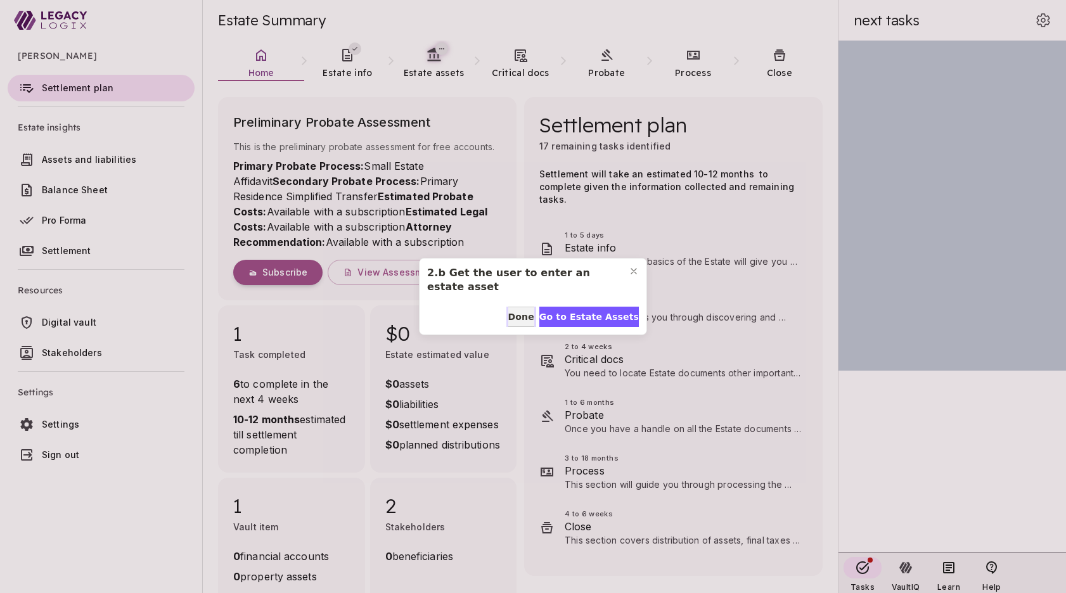
click at [520, 317] on span "Done" at bounding box center [521, 317] width 26 height 13
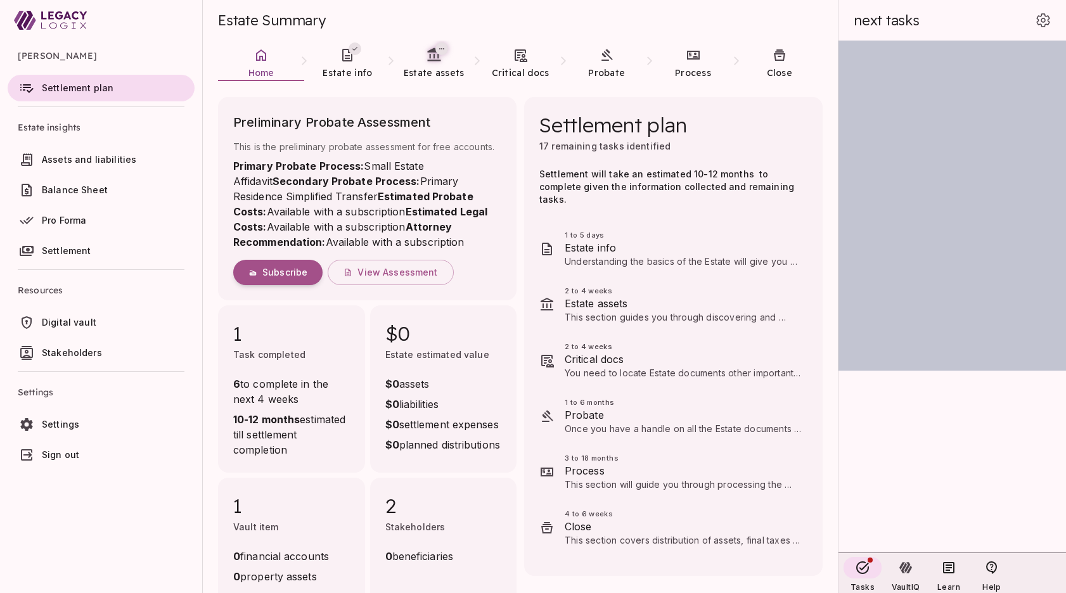
click at [87, 320] on span "Digital vault" at bounding box center [69, 322] width 55 height 11
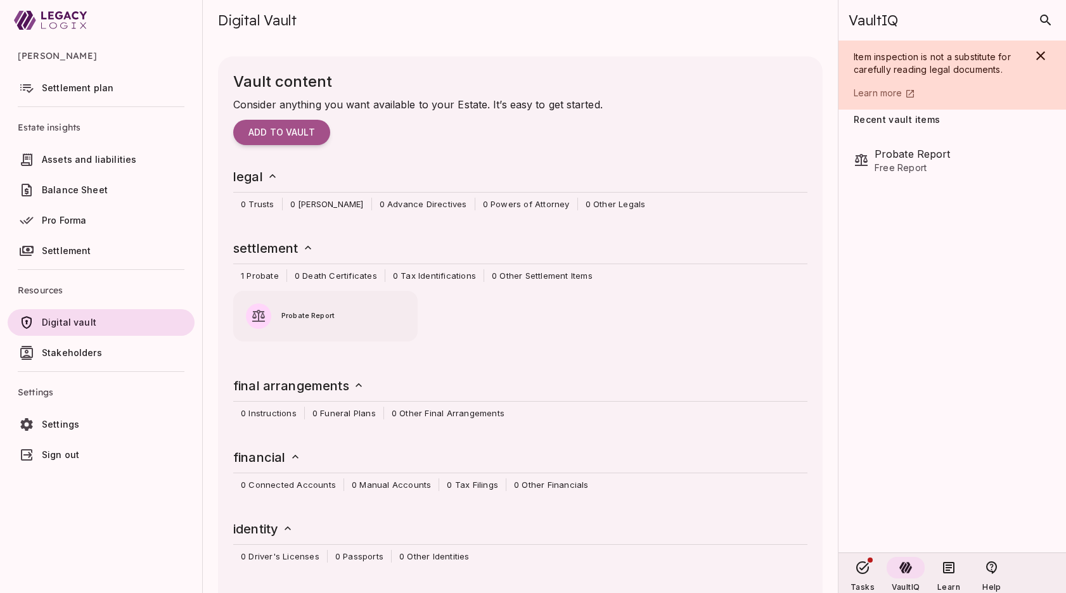
click at [84, 90] on span "Settlement plan" at bounding box center [78, 87] width 72 height 11
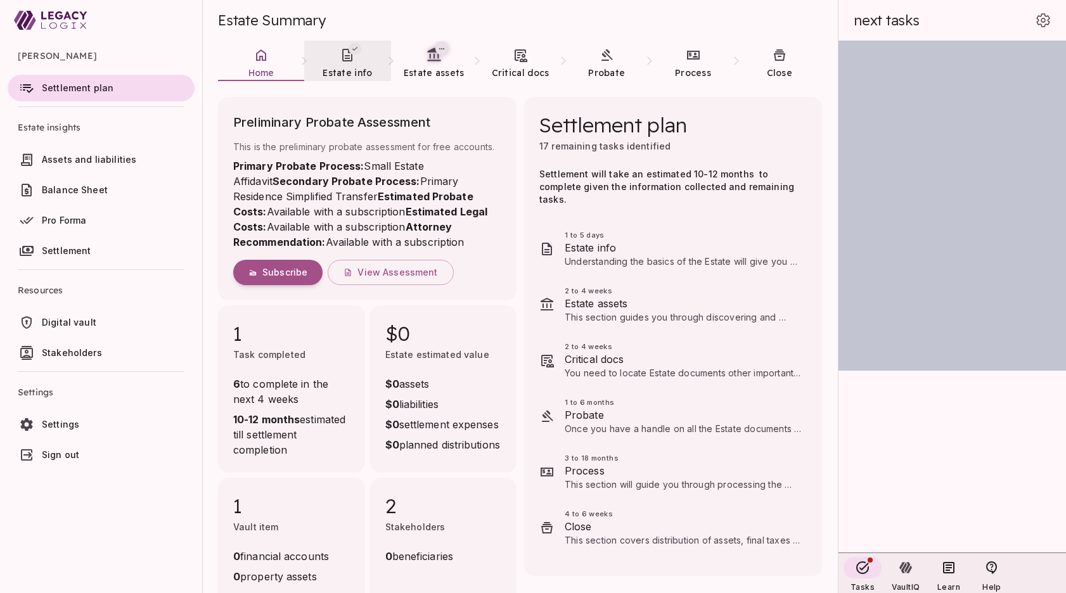
click at [343, 67] on span "Estate info" at bounding box center [347, 73] width 49 height 13
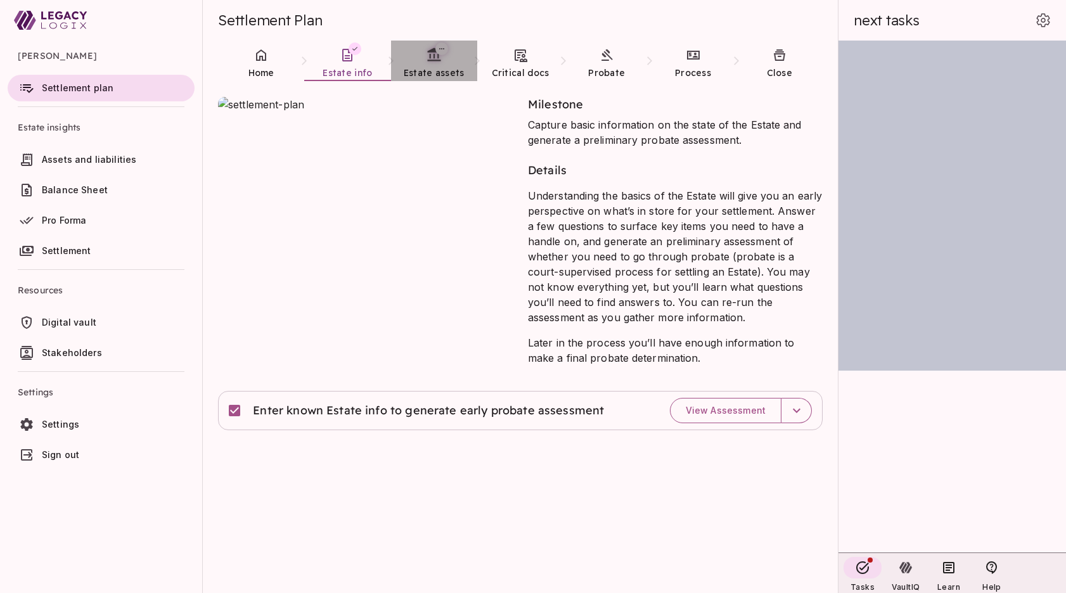
click at [435, 67] on span "Estate assets" at bounding box center [434, 73] width 61 height 13
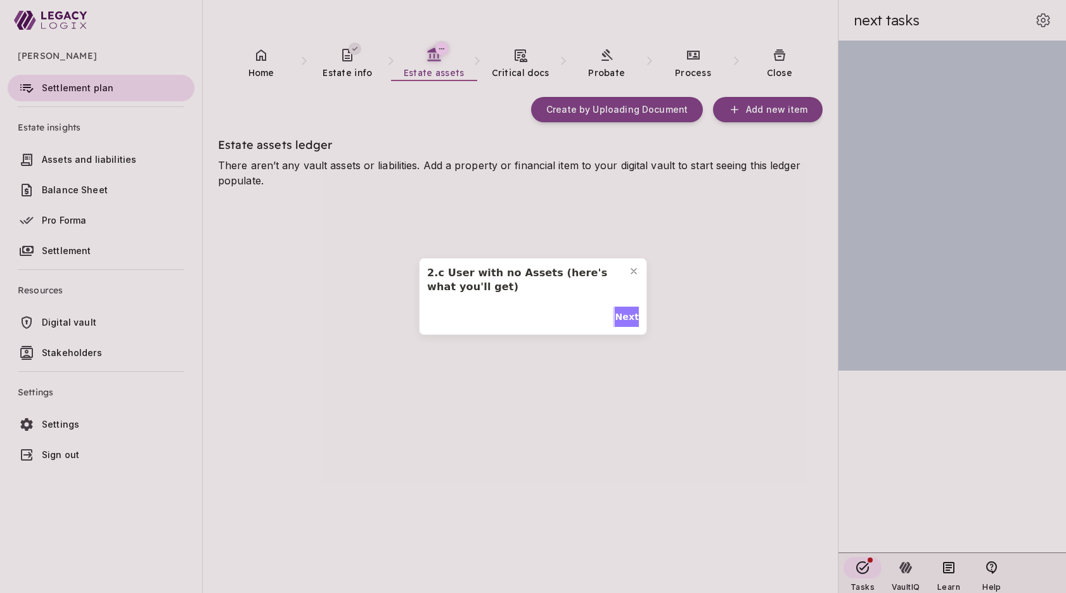
click at [620, 316] on span "Next" at bounding box center [627, 317] width 24 height 13
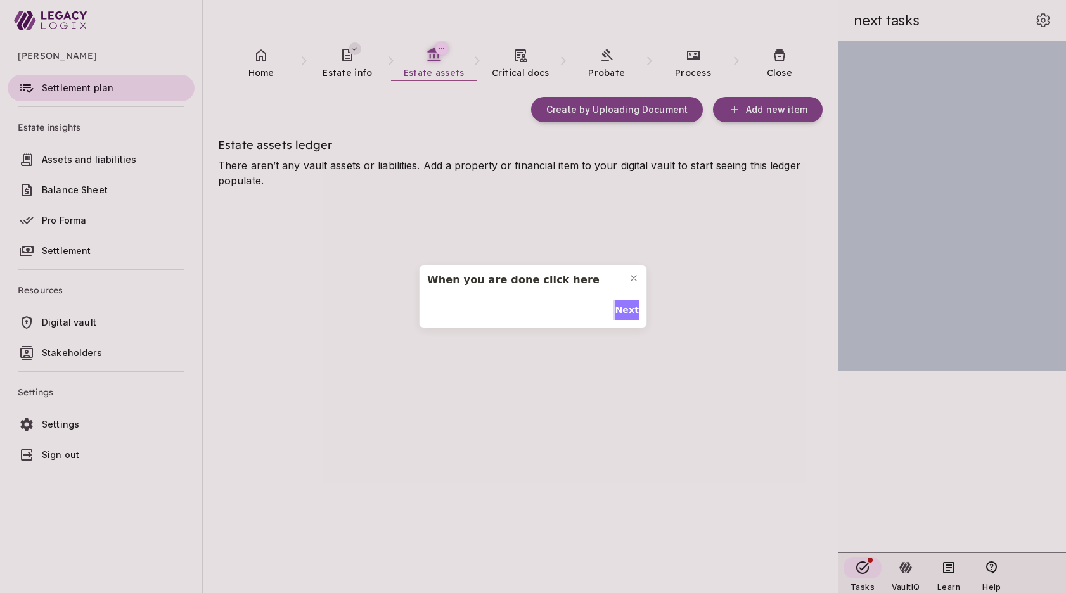
click at [621, 311] on span "Next" at bounding box center [627, 310] width 24 height 13
click at [621, 311] on span "Done" at bounding box center [626, 317] width 26 height 13
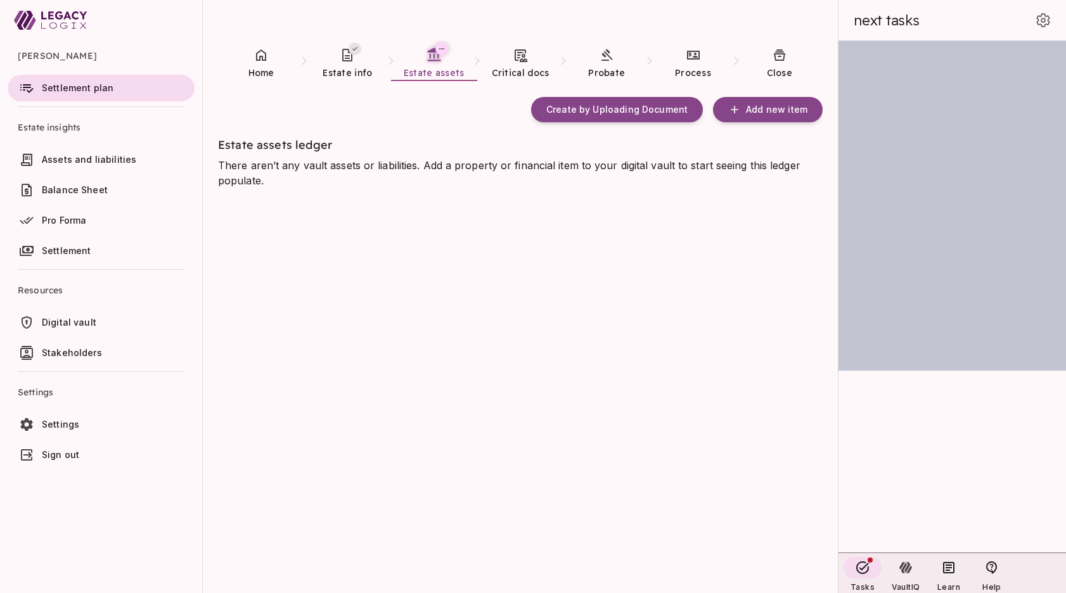
click at [63, 324] on span "Digital vault" at bounding box center [69, 322] width 55 height 11
